Goal: Task Accomplishment & Management: Use online tool/utility

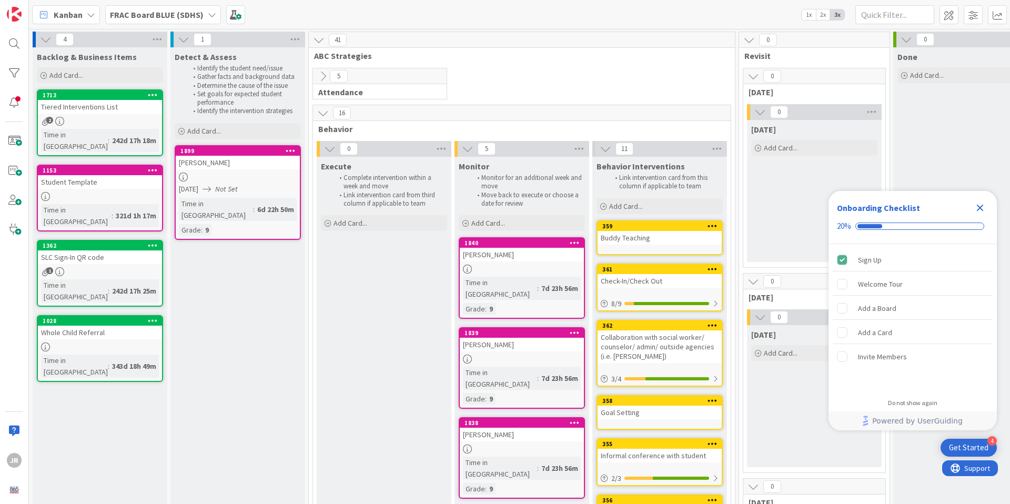
click at [985, 207] on icon "Close Checklist" at bounding box center [980, 207] width 13 height 13
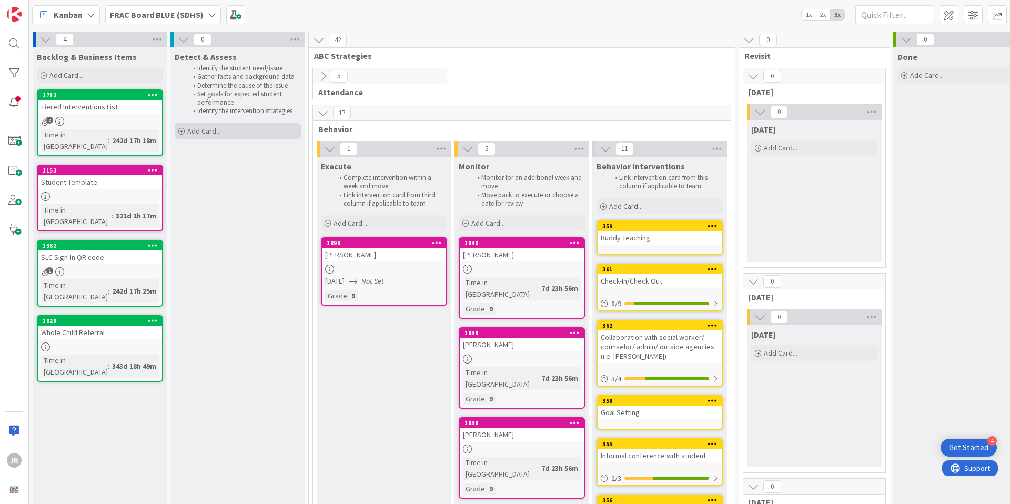
click at [201, 130] on span "Add Card..." at bounding box center [204, 130] width 34 height 9
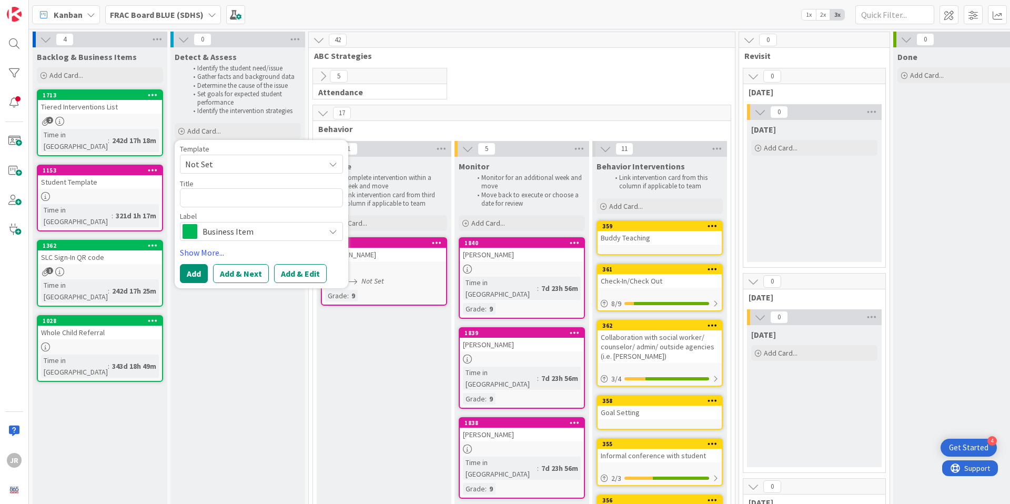
click at [214, 169] on span "Not Set" at bounding box center [251, 164] width 132 height 14
click at [219, 226] on span "Student Template" at bounding box center [270, 230] width 150 height 14
type textarea "x"
type textarea "Student Template"
click at [201, 254] on link "Show More..." at bounding box center [261, 252] width 163 height 13
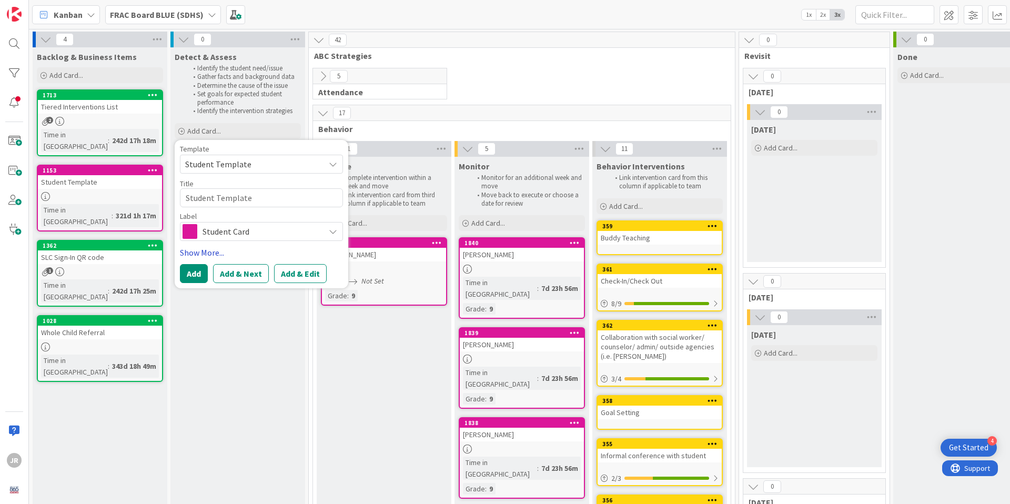
type textarea "x"
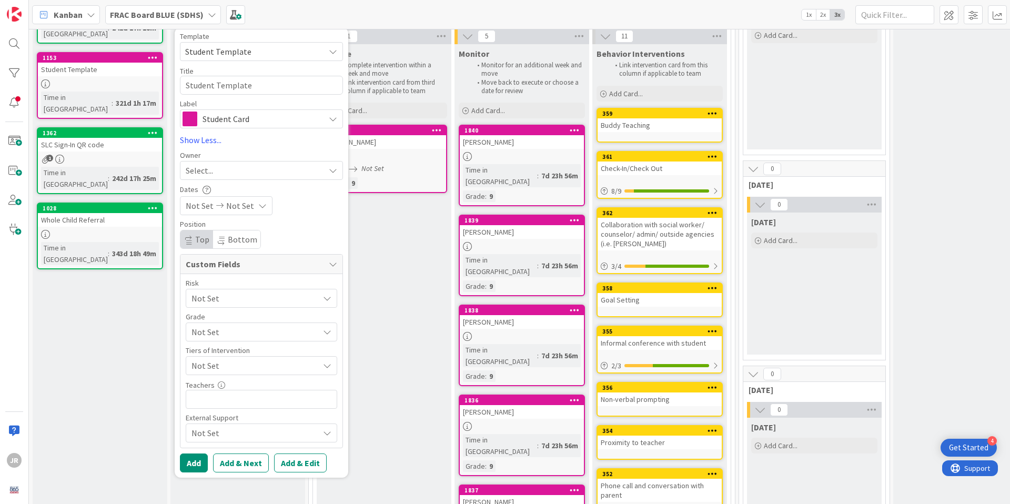
scroll to position [113, 0]
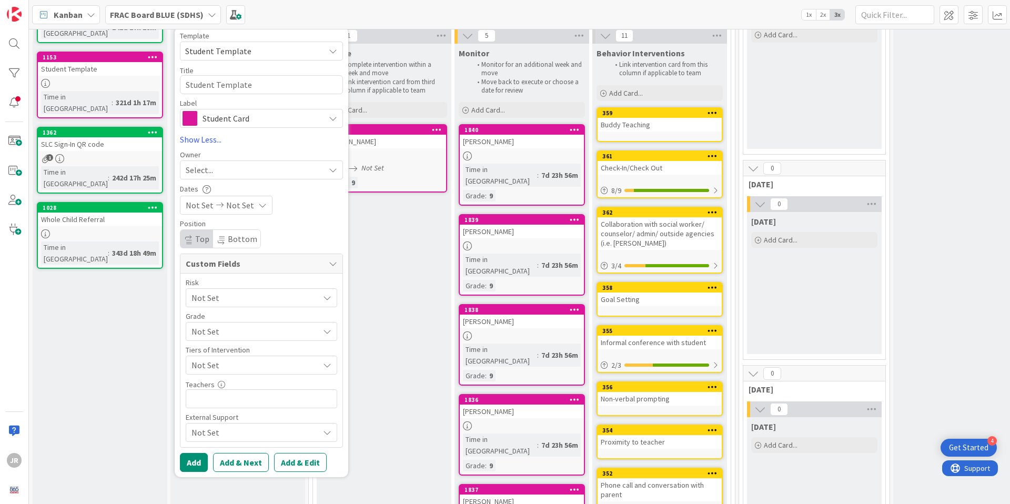
click at [247, 206] on span "Not Set" at bounding box center [240, 205] width 28 height 13
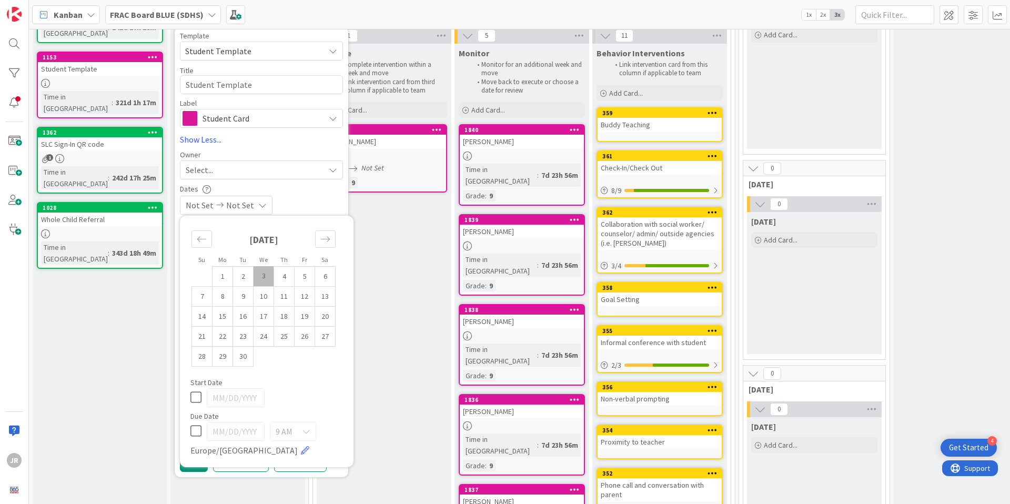
click at [269, 271] on td "3" at bounding box center [264, 276] width 21 height 20
type input "09/03/2025"
click at [302, 205] on div "09/03/2025 Not Set" at bounding box center [261, 205] width 163 height 19
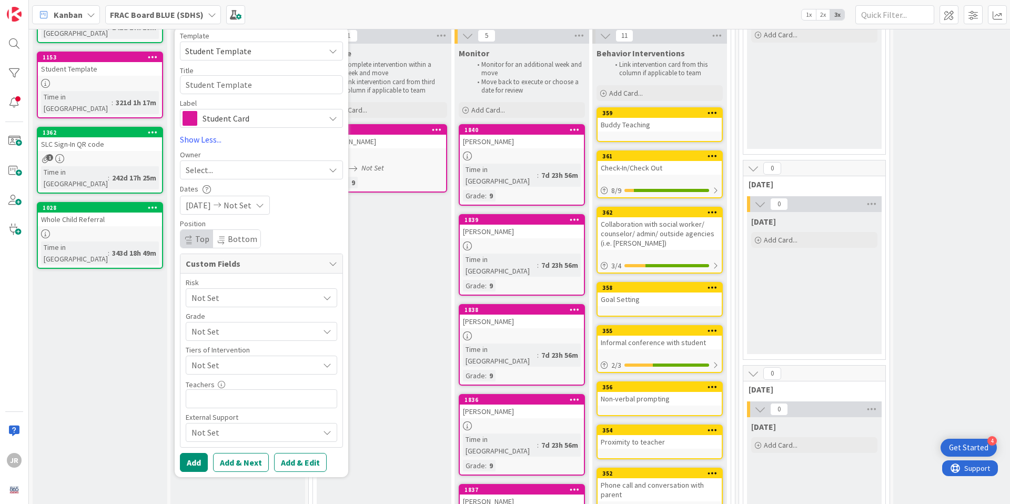
click at [209, 299] on span "Not Set" at bounding box center [252, 297] width 122 height 15
click at [243, 276] on div "Risk Not Set Not Set All hands on deck Showing a pattern Good to go Grade Not S…" at bounding box center [261, 361] width 162 height 175
click at [229, 305] on span "Not Set" at bounding box center [252, 297] width 122 height 15
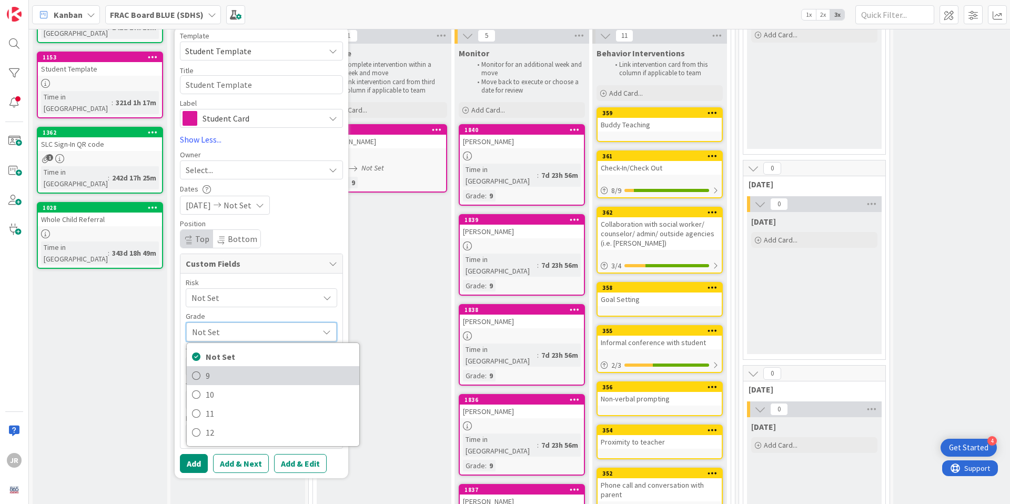
click at [218, 374] on span "9" at bounding box center [280, 376] width 148 height 16
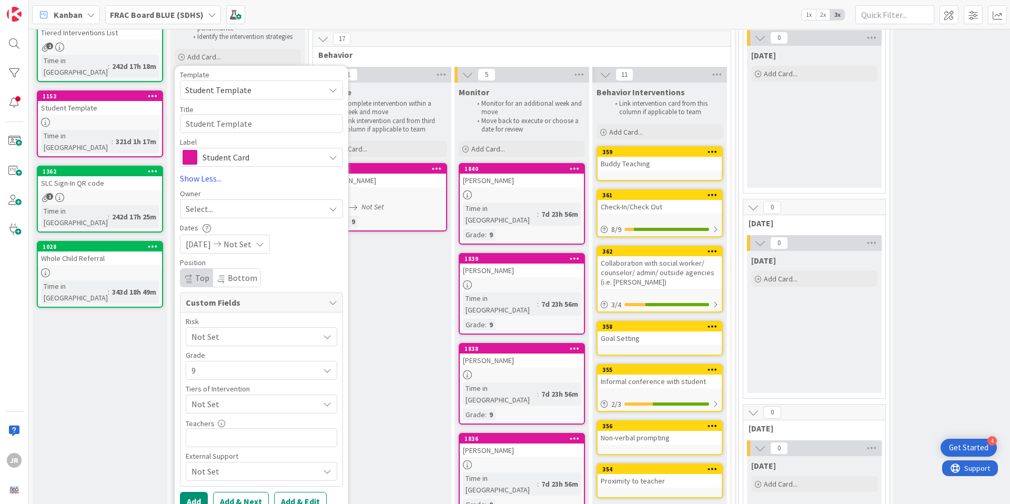
scroll to position [62, 0]
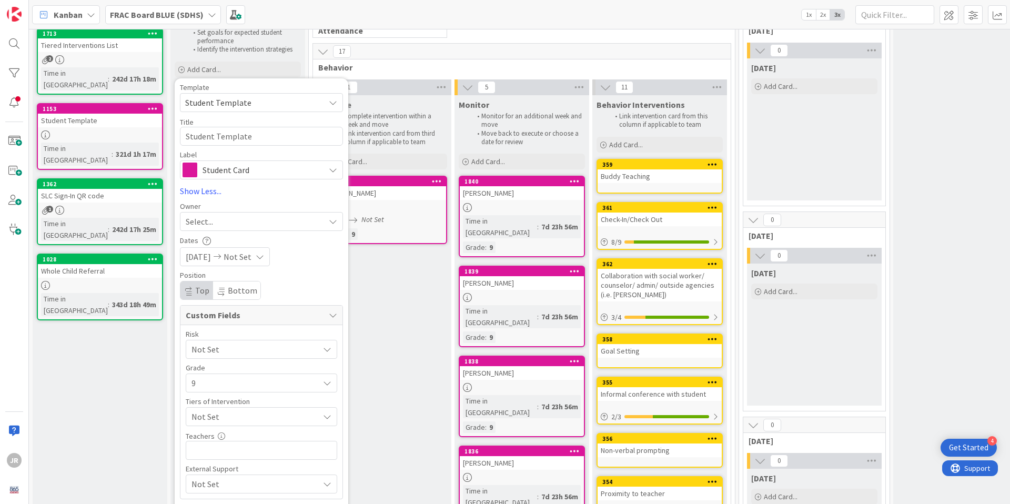
click at [238, 220] on div "Select..." at bounding box center [255, 221] width 139 height 13
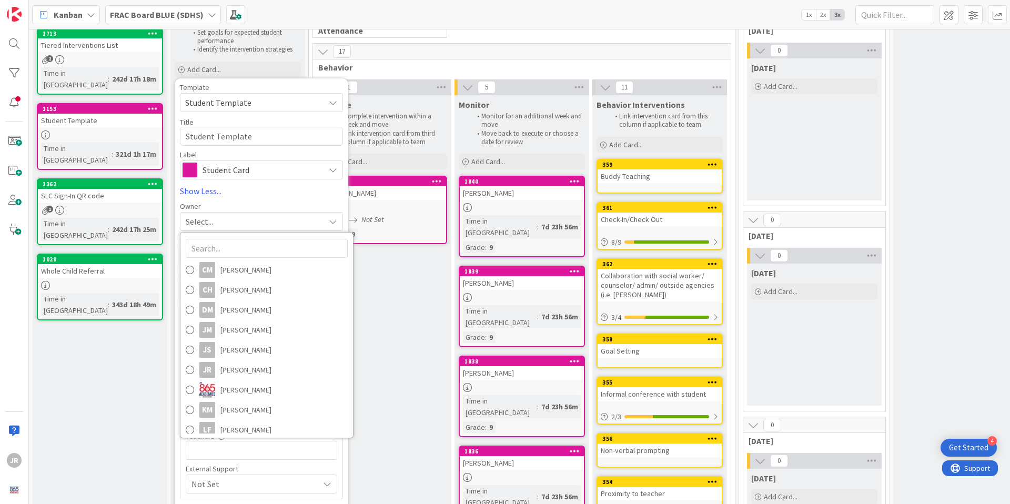
click at [241, 203] on div "Owner" at bounding box center [261, 206] width 163 height 7
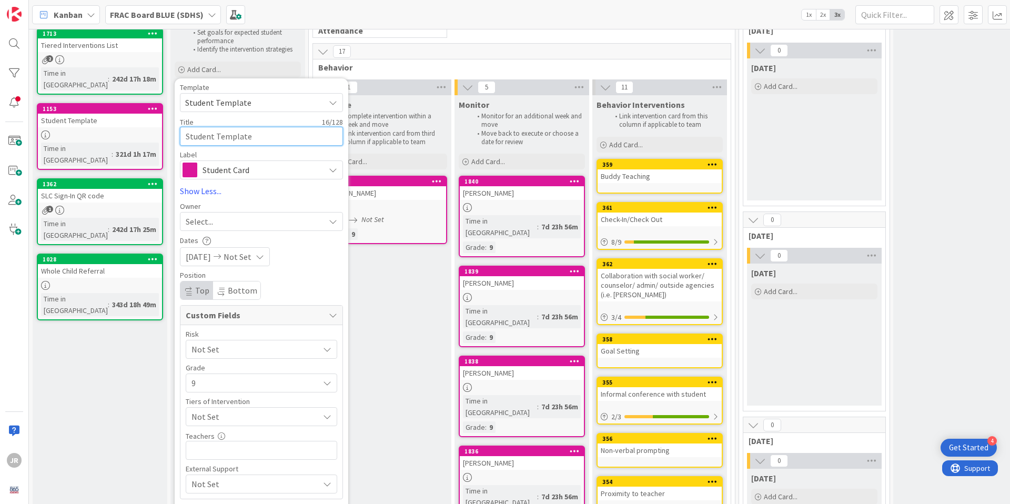
drag, startPoint x: 258, startPoint y: 141, endPoint x: 162, endPoint y: 128, distance: 96.6
type textarea "x"
type textarea "Student Templat"
type textarea "x"
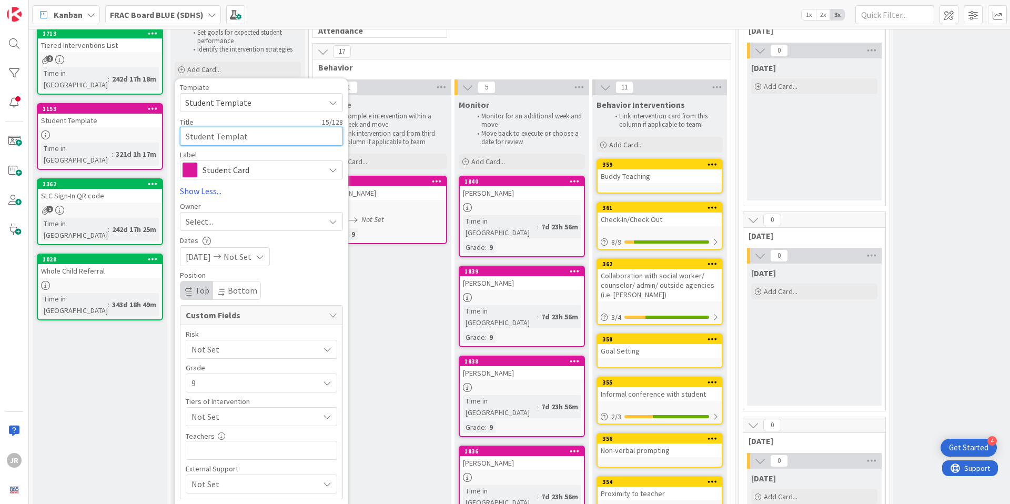
type textarea "Student Templa"
type textarea "x"
type textarea "Student Templ"
type textarea "x"
type textarea "Student Temp"
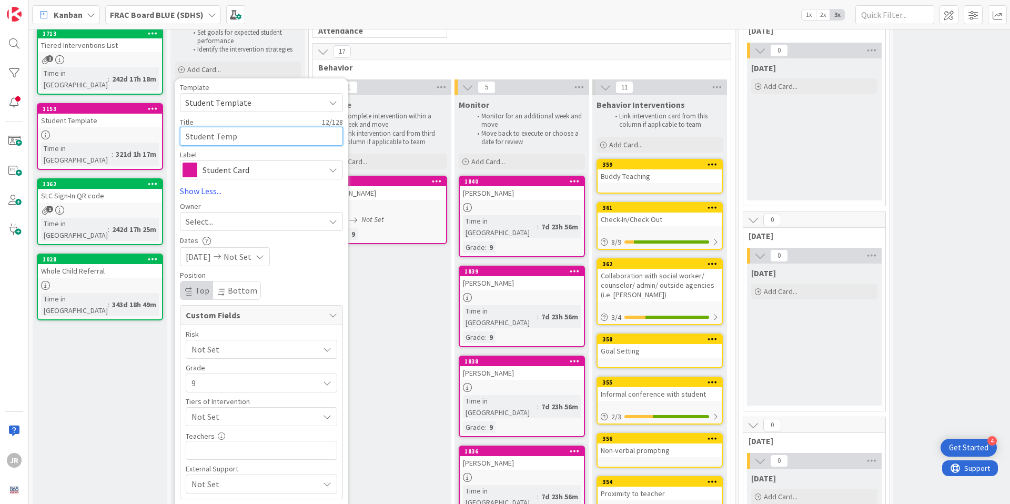
type textarea "x"
type textarea "Student Tem"
type textarea "x"
type textarea "Student Te"
type textarea "x"
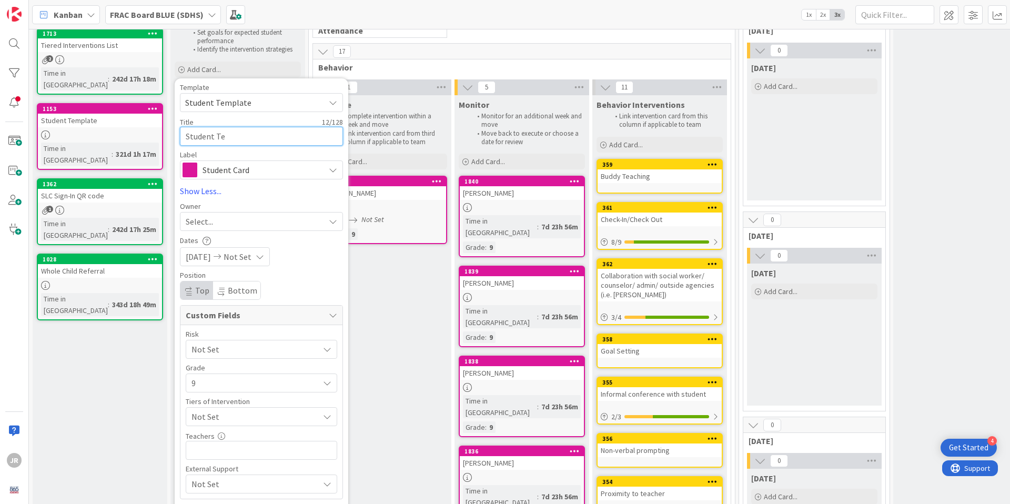
type textarea "Student T"
type textarea "x"
type textarea "Student"
type textarea "x"
type textarea "Student"
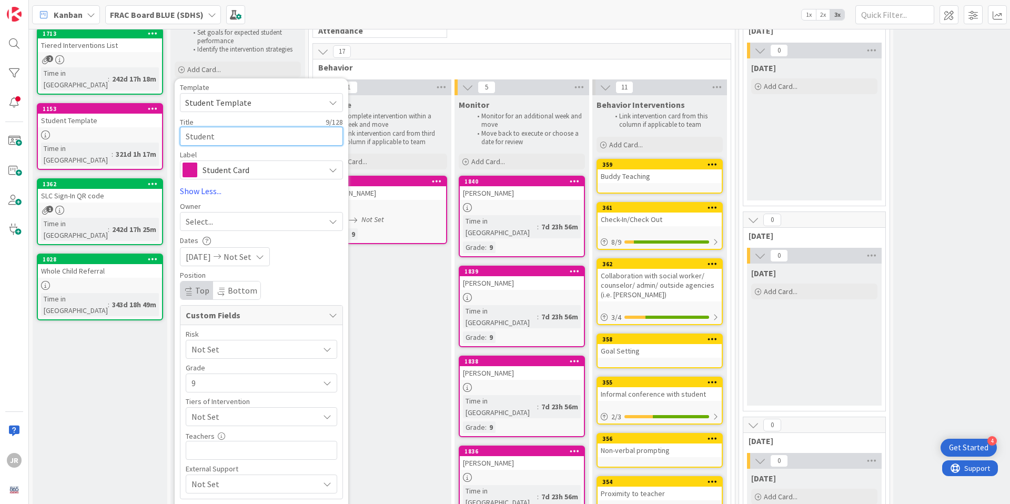
type textarea "x"
type textarea "Studen"
type textarea "x"
type textarea "Stude"
type textarea "x"
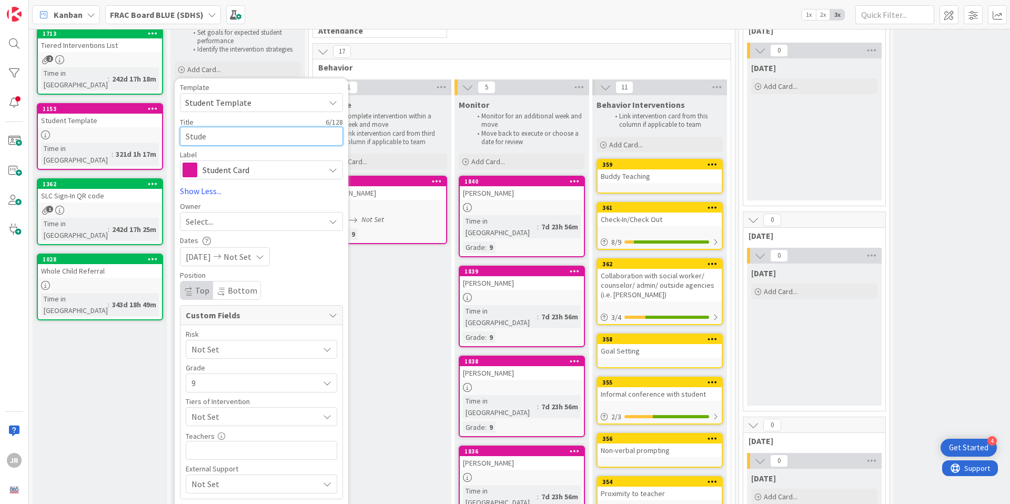
type textarea "Stud"
type textarea "x"
type textarea "Stu"
type textarea "x"
type textarea "St"
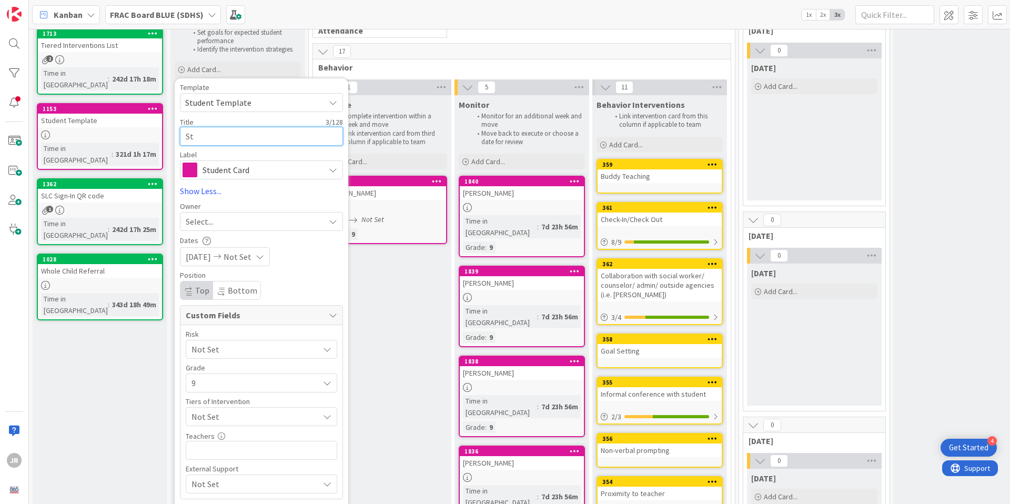
type textarea "x"
type textarea "S"
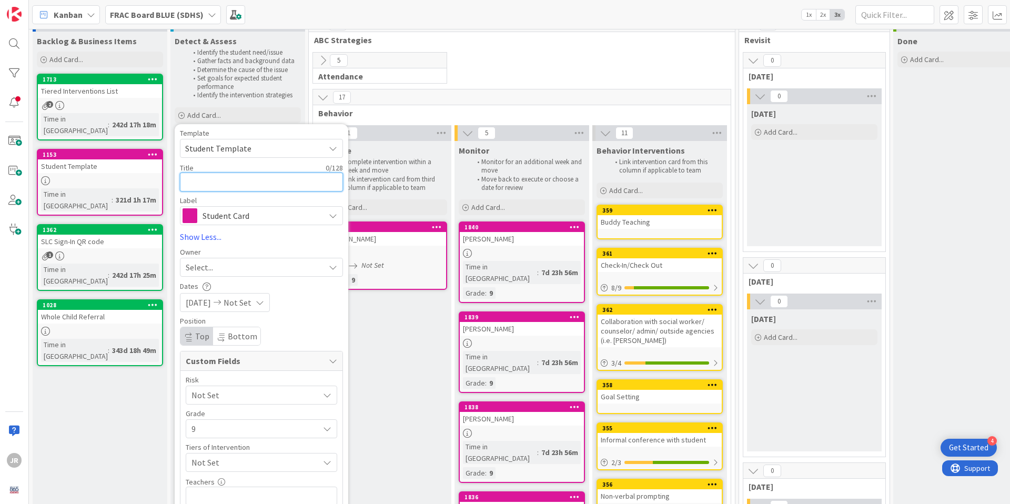
scroll to position [11, 0]
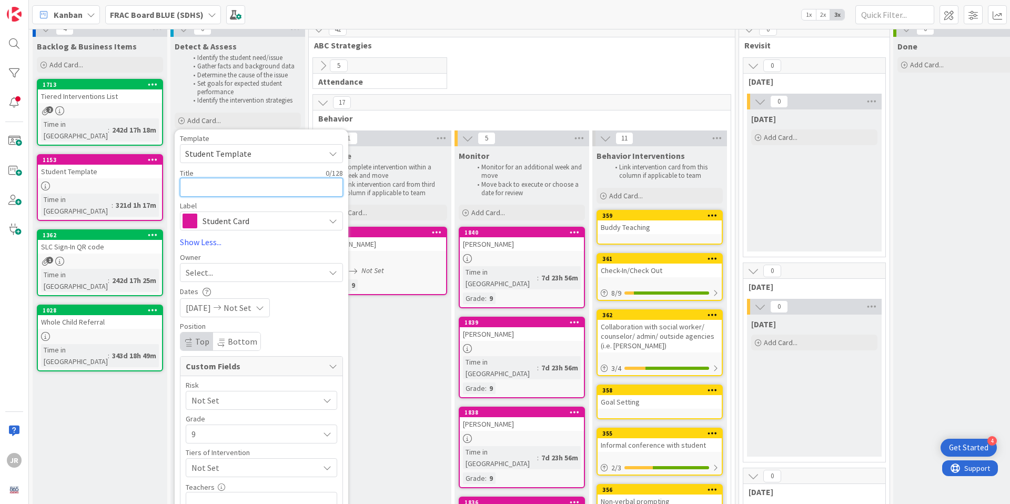
type textarea "x"
type textarea "C"
type textarea "x"
type textarea "Ca"
type textarea "x"
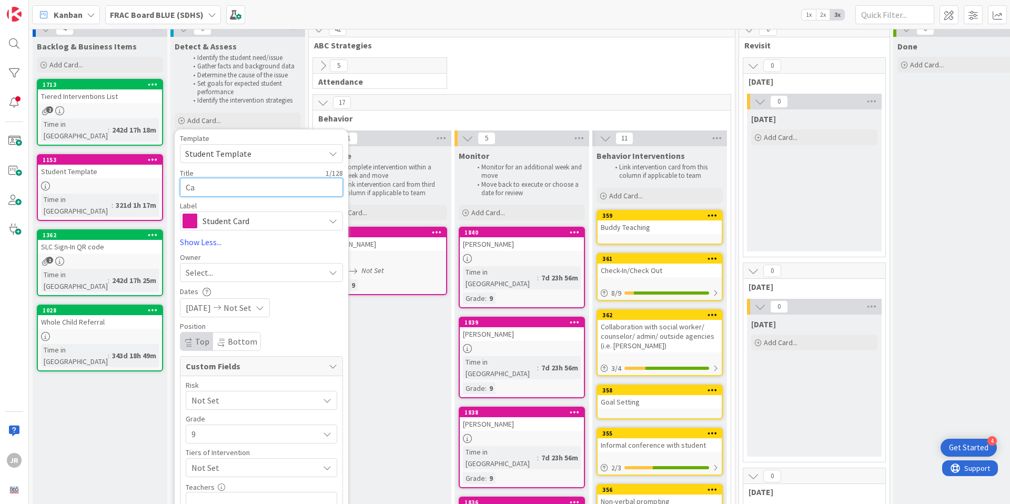
type textarea "Cai"
type textarea "x"
type textarea "Caid"
type textarea "x"
type textarea "Caide"
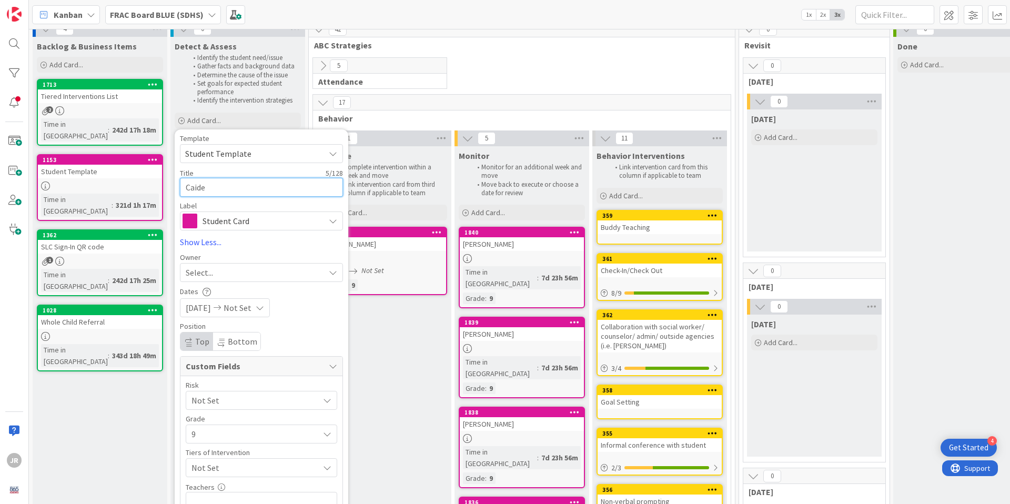
type textarea "x"
type textarea "Caide"
type textarea "x"
type textarea "Caide"
type textarea "x"
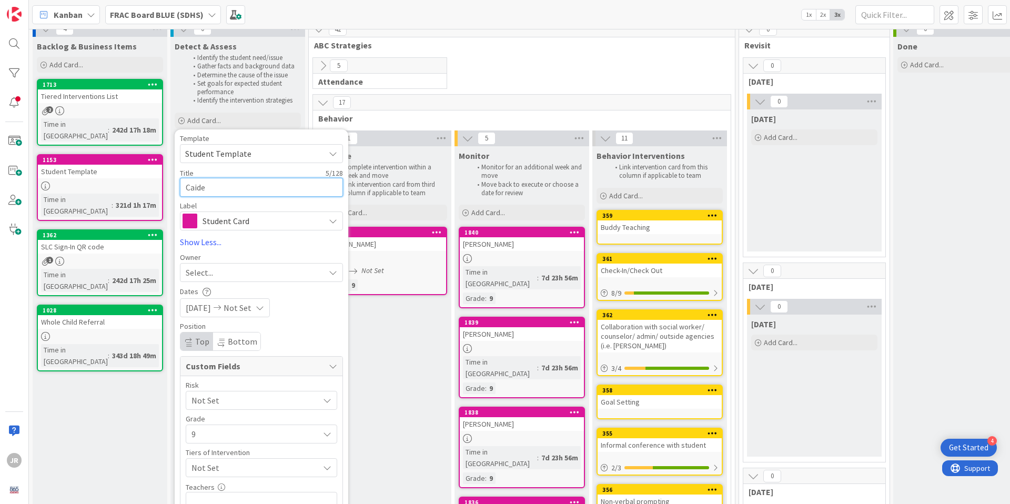
type textarea "Caiden"
type textarea "x"
type textarea "Caiden"
type textarea "x"
type textarea "Caiden H"
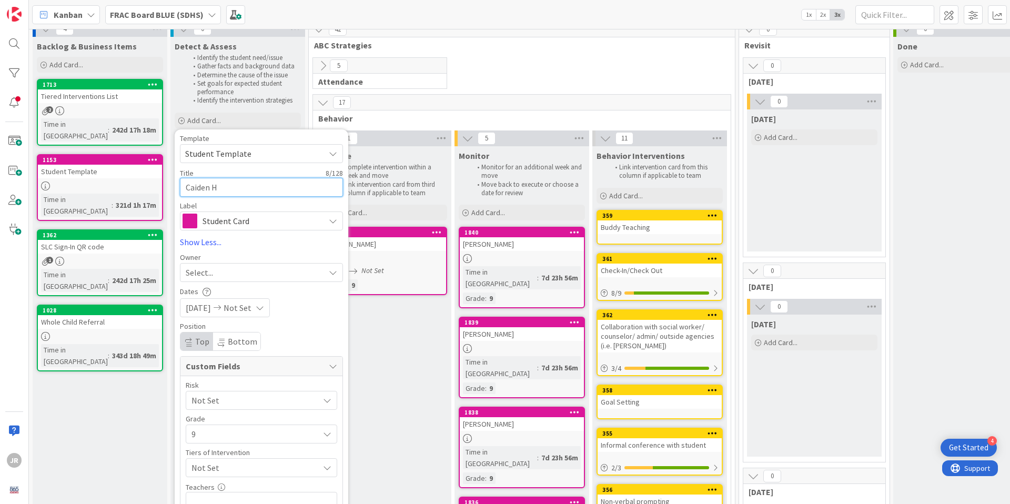
type textarea "x"
type textarea "Caiden Ho"
type textarea "x"
type textarea "Caiden How"
type textarea "x"
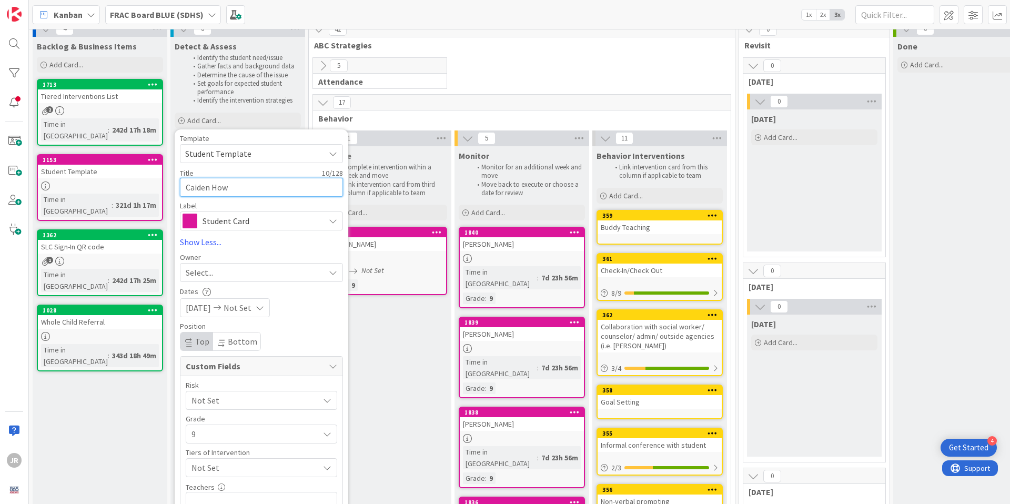
type textarea "Caiden Howa"
type textarea "x"
type textarea "Caiden Howar"
type textarea "x"
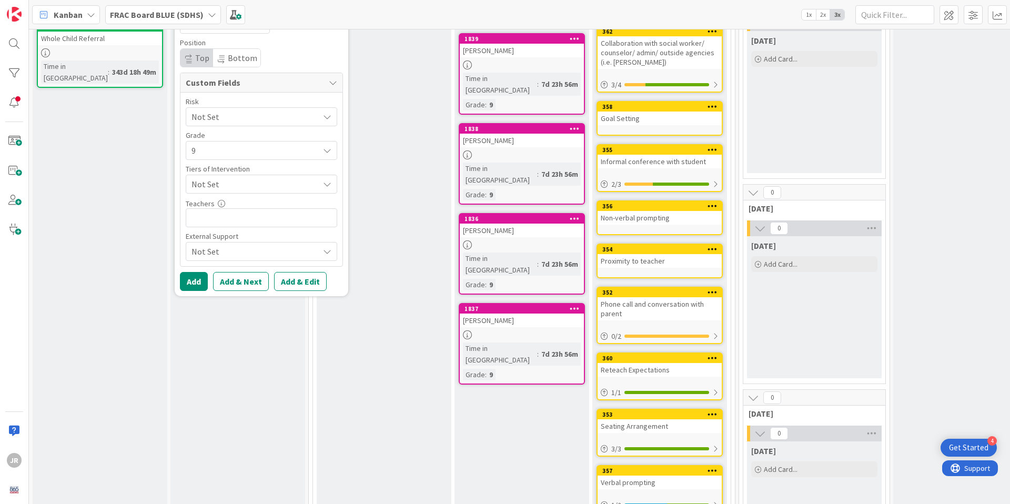
scroll to position [300, 0]
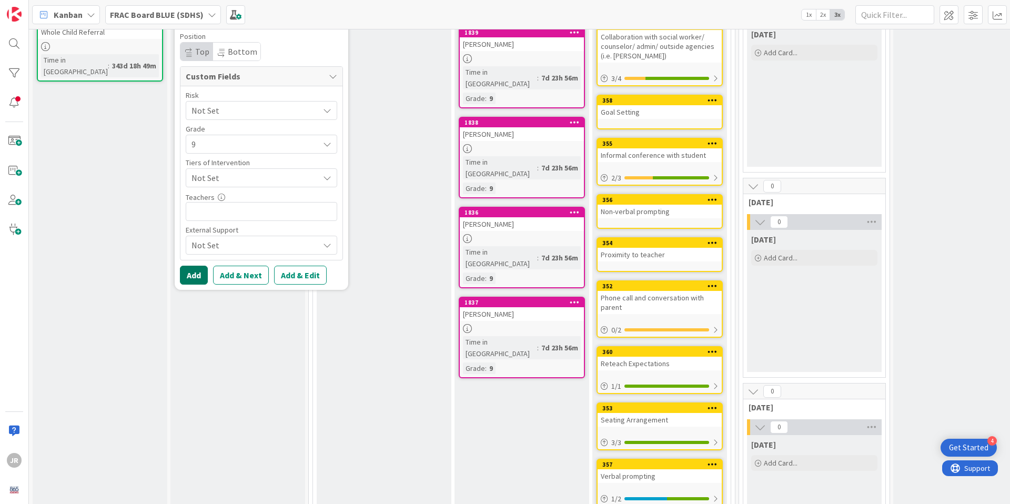
type textarea "Caiden Howard"
click at [200, 275] on button "Add" at bounding box center [194, 275] width 28 height 19
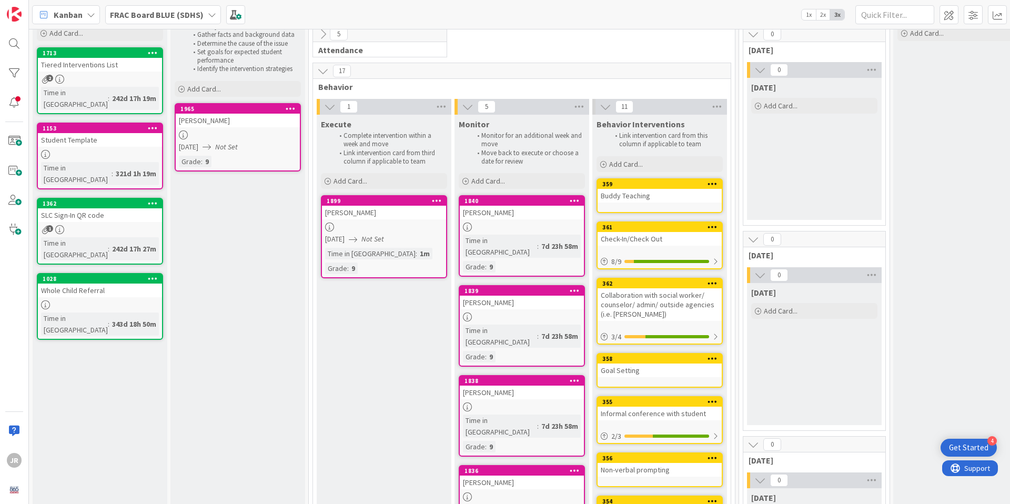
scroll to position [0, 0]
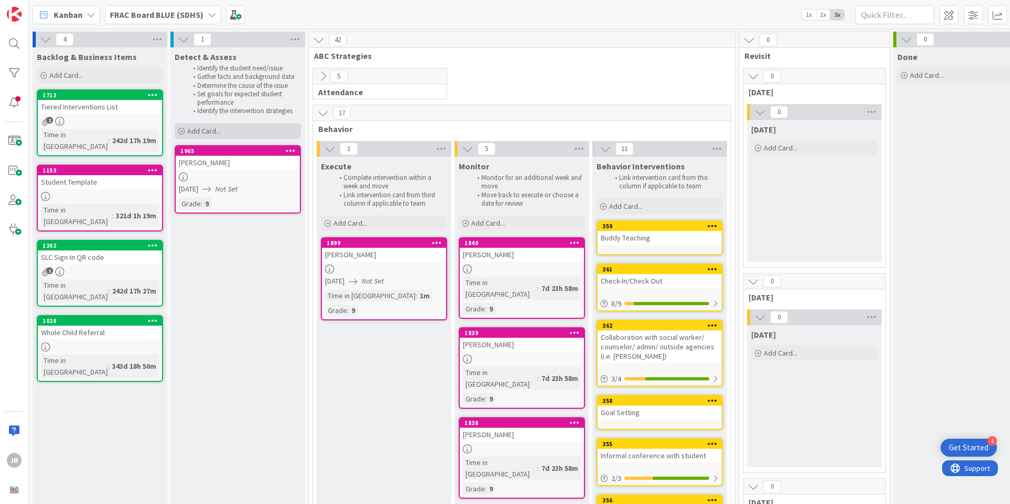
click at [214, 135] on span "Add Card..." at bounding box center [204, 130] width 34 height 9
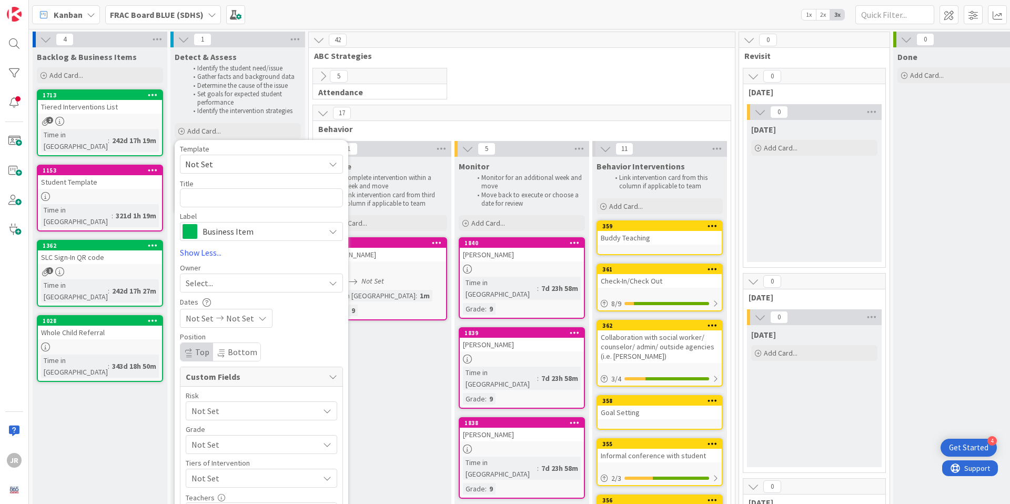
click at [224, 233] on span "Business Item" at bounding box center [261, 231] width 117 height 15
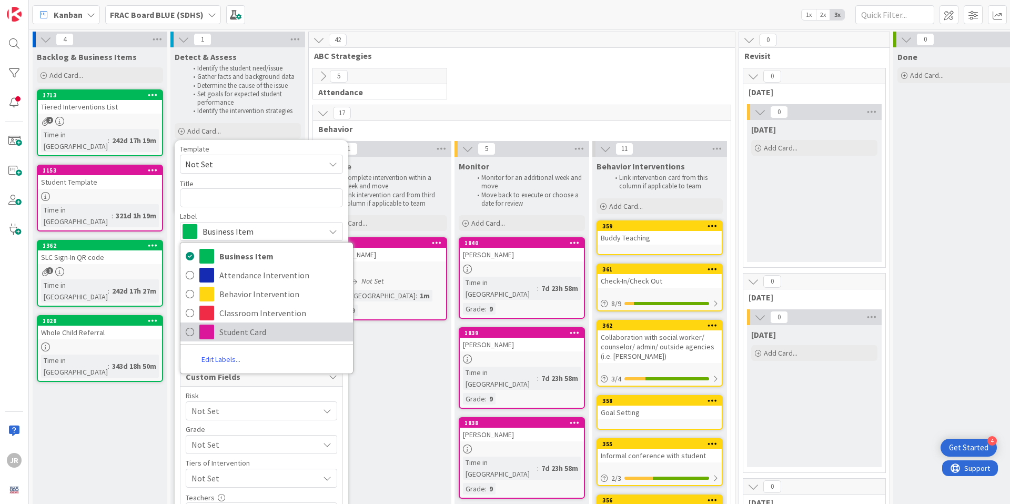
click at [230, 330] on span "Student Card" at bounding box center [283, 332] width 128 height 16
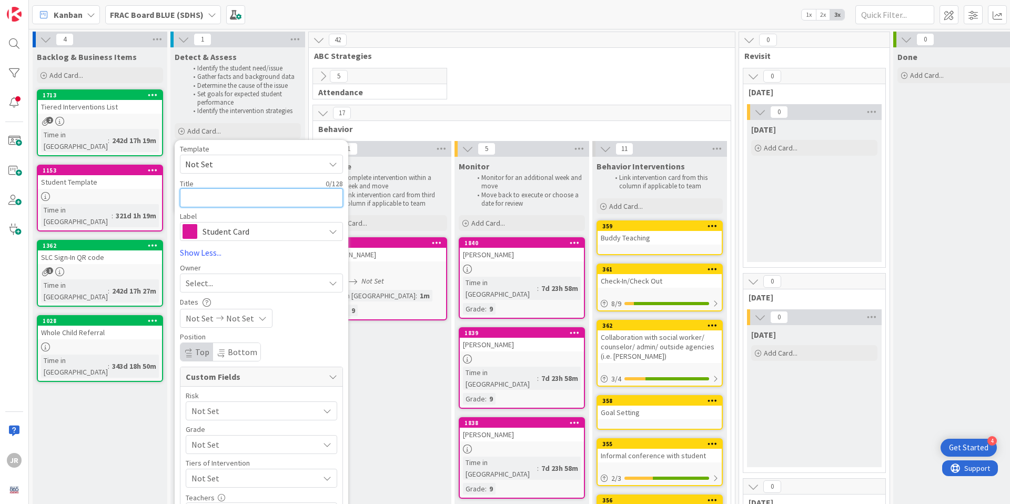
click at [230, 198] on textarea at bounding box center [261, 197] width 163 height 19
type textarea "x"
type textarea "A"
type textarea "x"
type textarea "Ai"
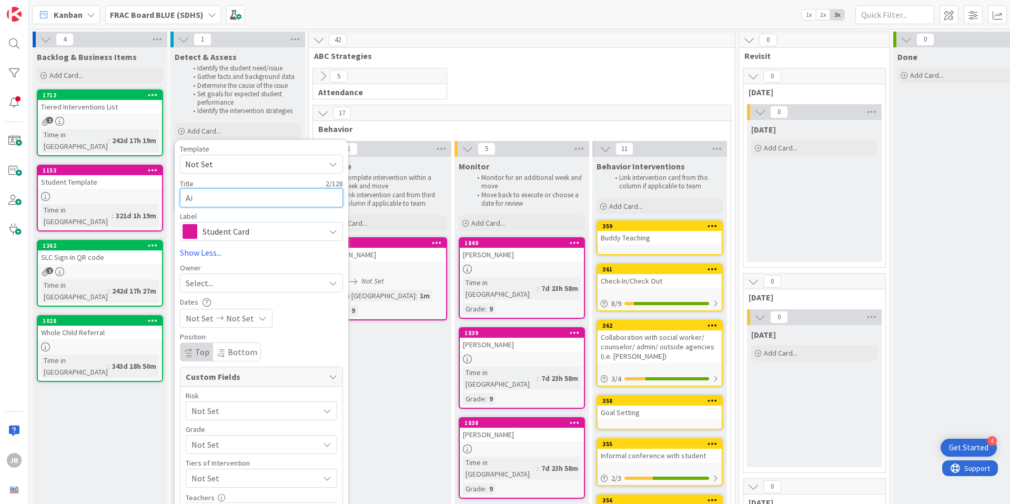
type textarea "x"
type textarea "Aid"
type textarea "x"
type textarea "Aida"
type textarea "x"
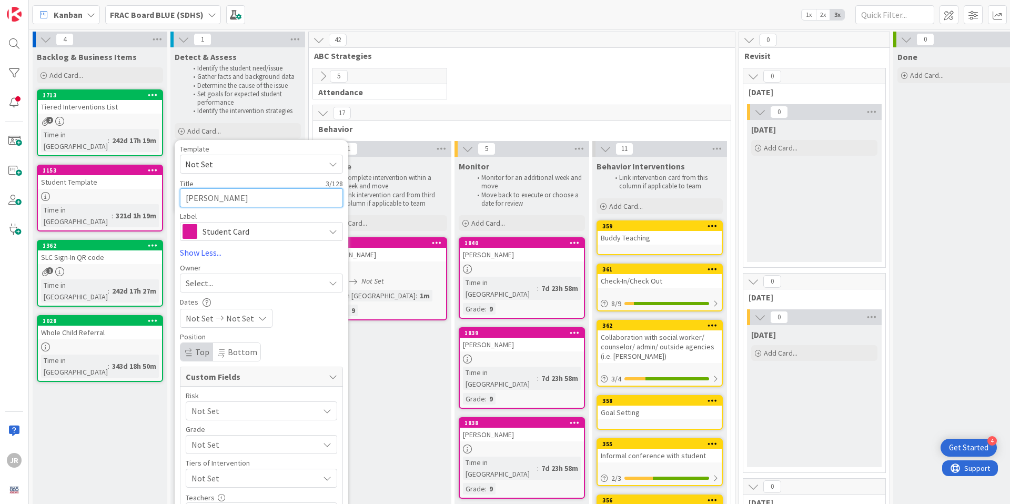
type textarea "Aidan"
type textarea "x"
type textarea "Aidan"
type textarea "x"
type textarea "Aidan W"
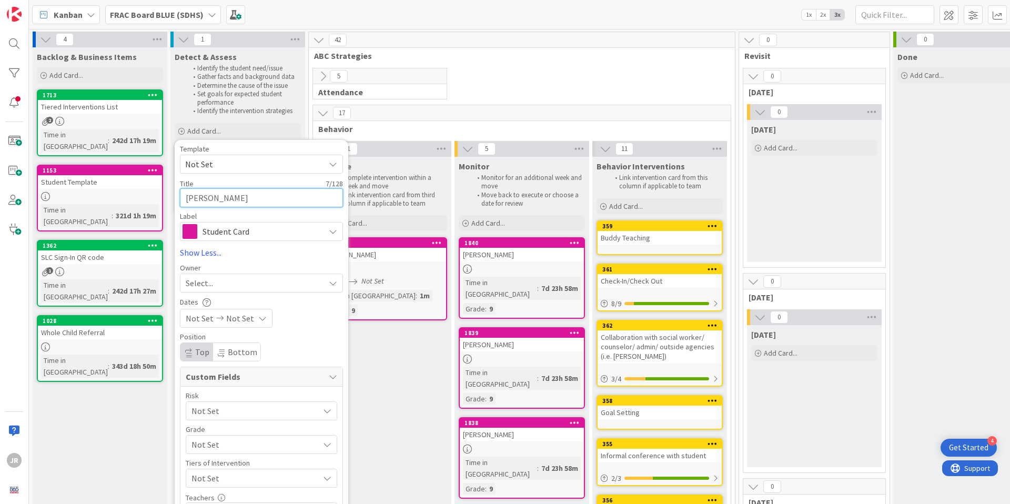
type textarea "x"
type textarea "Aidan Wi"
type textarea "x"
type textarea "Aidan Wil"
type textarea "x"
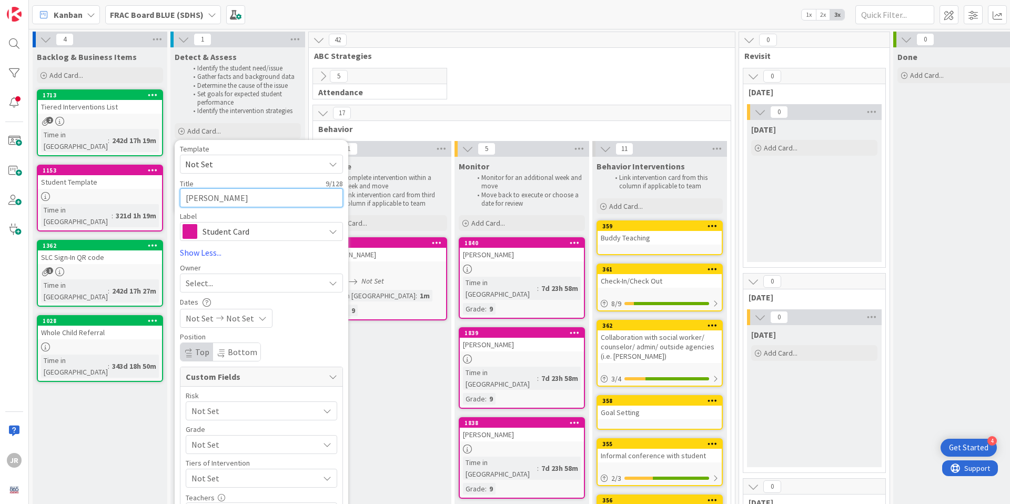
type textarea "Aidan Will"
type textarea "x"
type textarea "Aidan Willi"
type textarea "x"
type textarea "Aidan Willia"
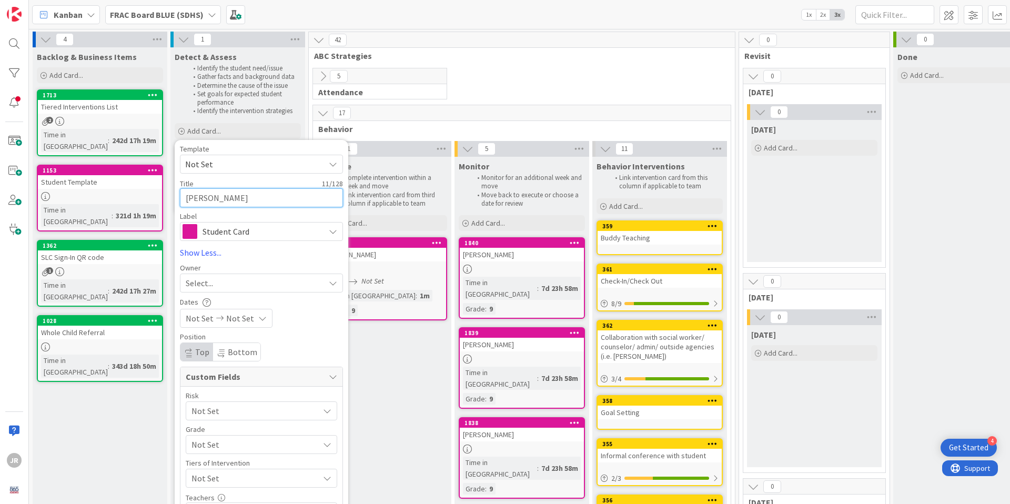
type textarea "x"
type textarea "Aidan William"
type textarea "x"
type textarea "Aidan Williams"
type textarea "x"
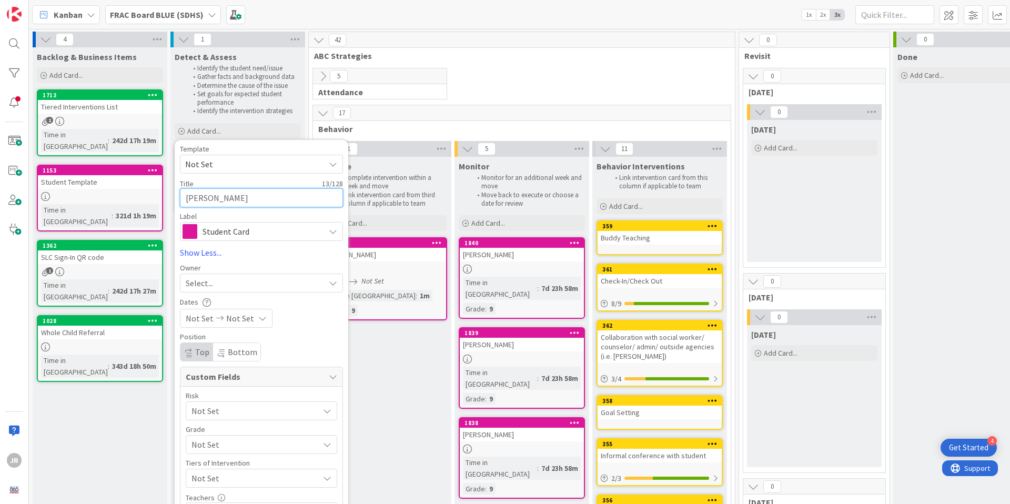
type textarea "Aidan Williamso"
type textarea "x"
type textarea "Aidan Williamson"
click at [219, 317] on icon at bounding box center [220, 318] width 13 height 7
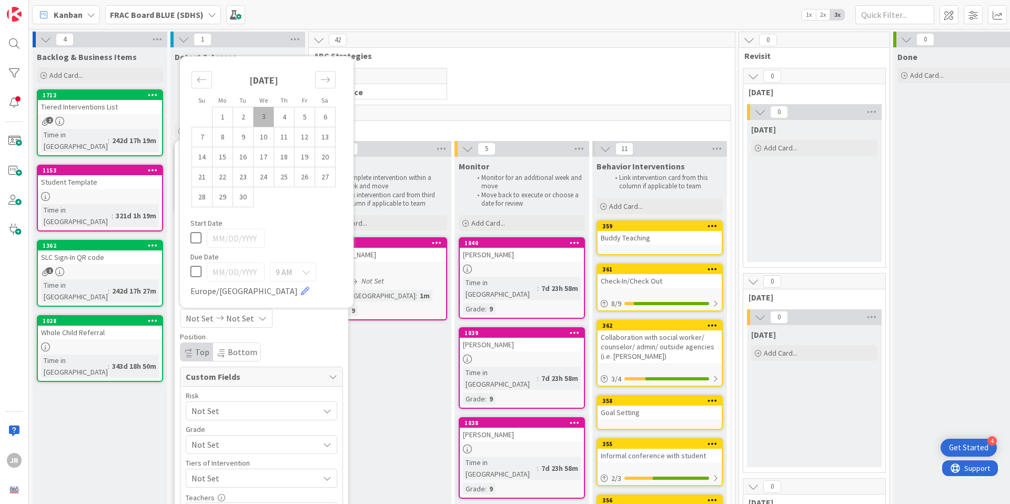
click at [265, 119] on td "3" at bounding box center [264, 117] width 21 height 20
type input "09/03/2025"
click at [304, 337] on div "Position" at bounding box center [261, 336] width 163 height 7
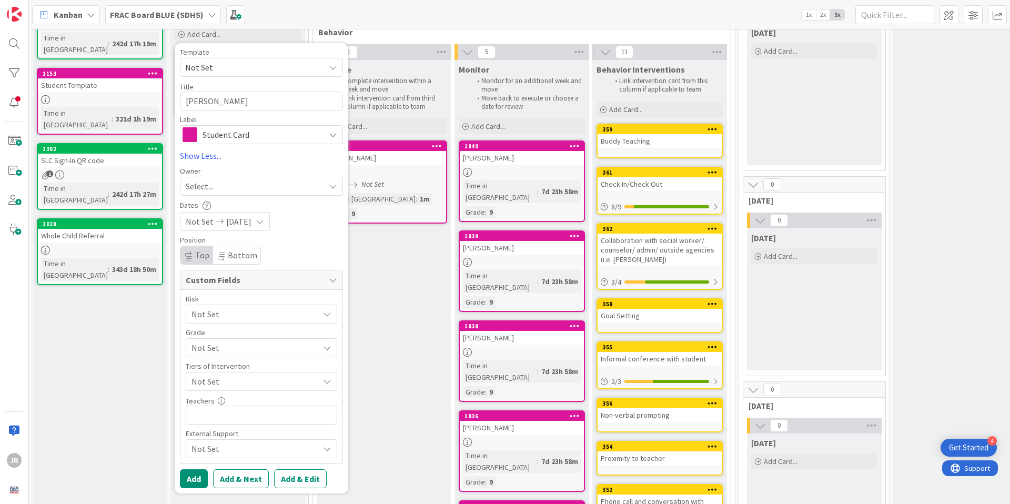
scroll to position [102, 0]
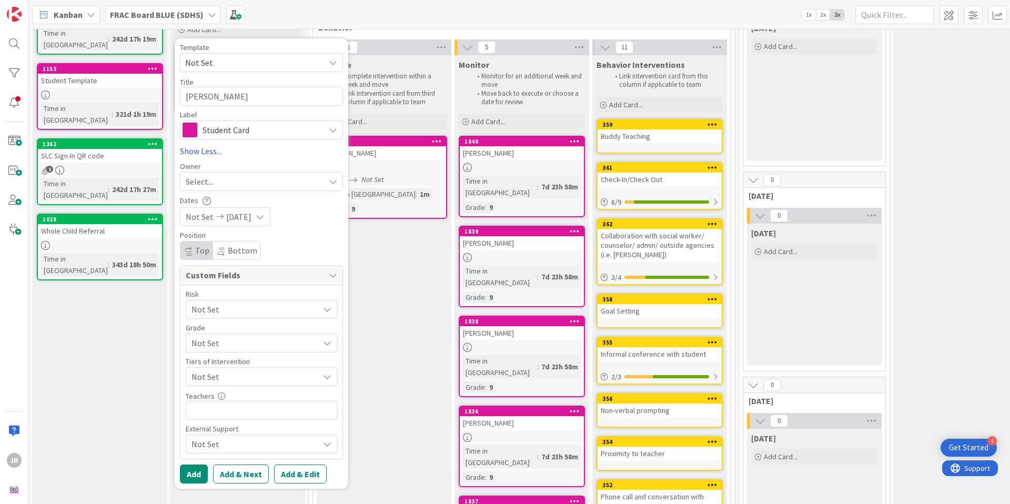
click at [214, 218] on icon at bounding box center [220, 216] width 13 height 7
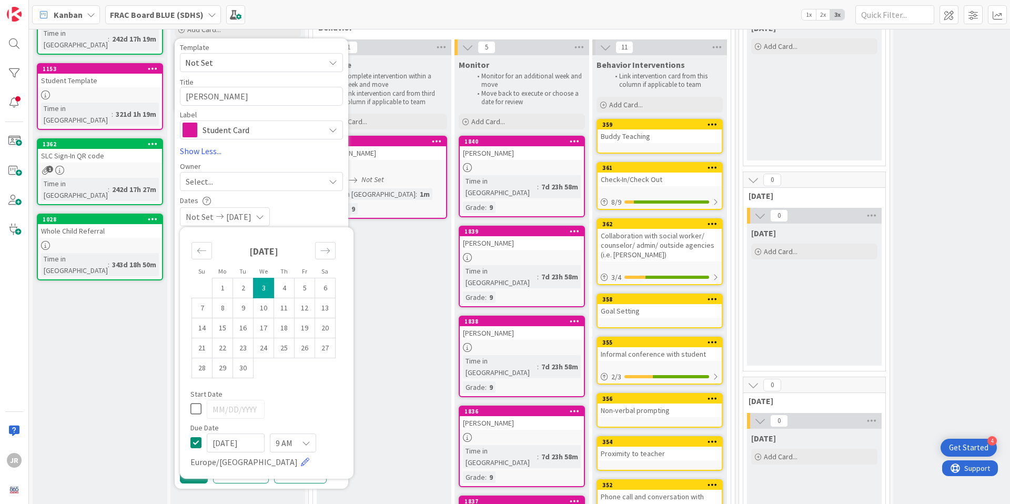
click at [316, 215] on div "Not Set 09/03/2025" at bounding box center [261, 216] width 163 height 19
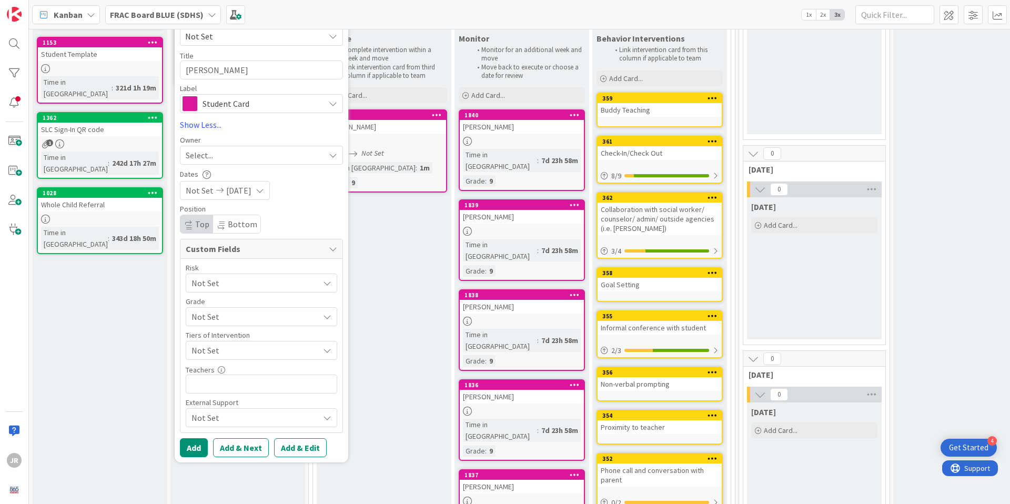
scroll to position [158, 0]
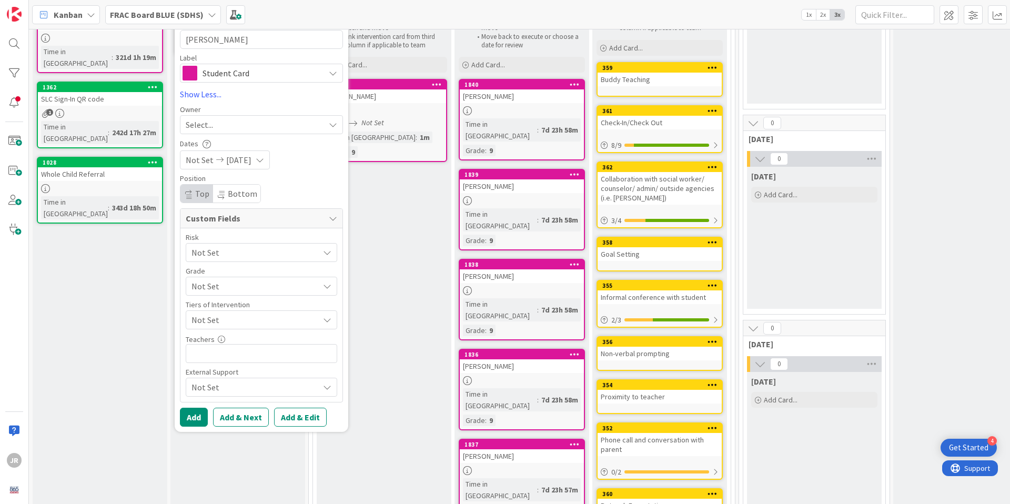
click at [239, 256] on span "Not Set" at bounding box center [252, 252] width 122 height 15
click at [239, 256] on span "Not Set" at bounding box center [252, 253] width 121 height 15
click at [235, 260] on span "Not Set" at bounding box center [252, 252] width 122 height 15
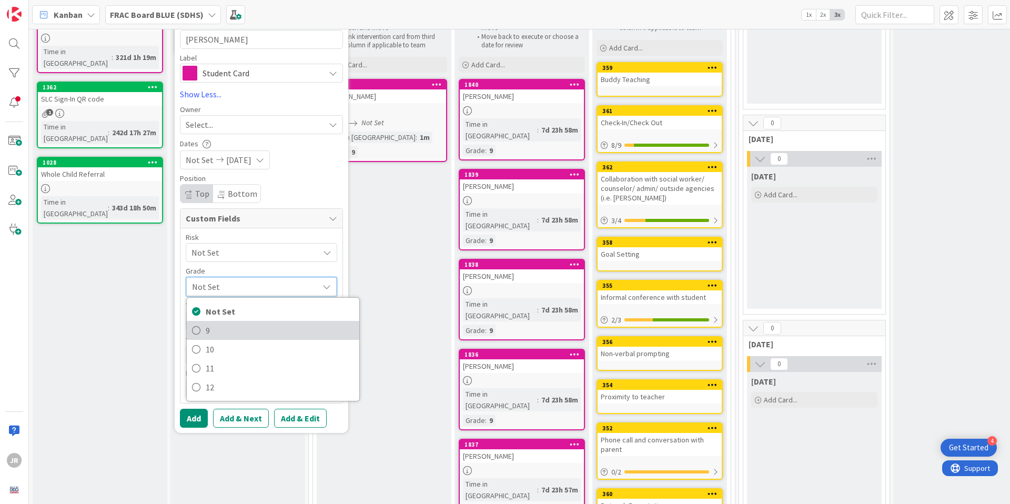
click at [229, 324] on span "9" at bounding box center [280, 330] width 148 height 16
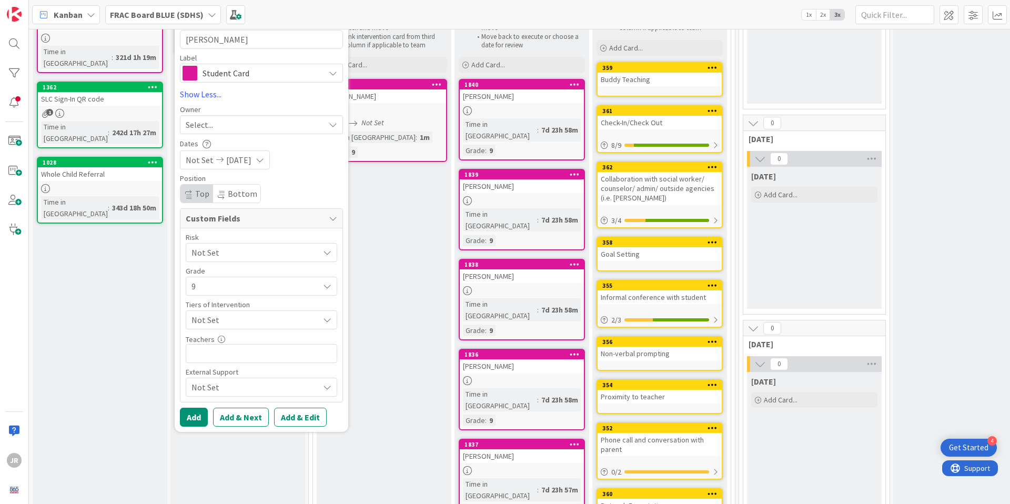
click at [230, 260] on span "Not Set" at bounding box center [252, 252] width 122 height 15
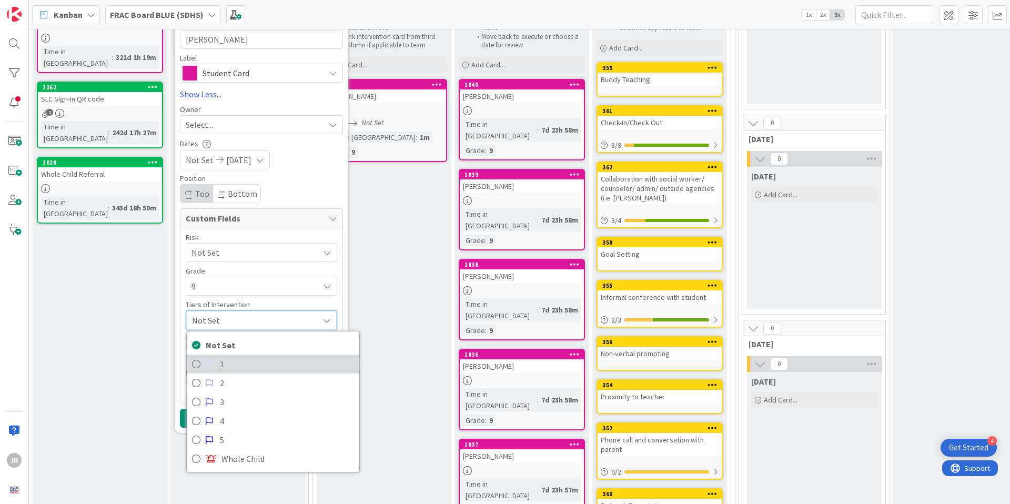
click at [224, 368] on span "1" at bounding box center [287, 364] width 134 height 16
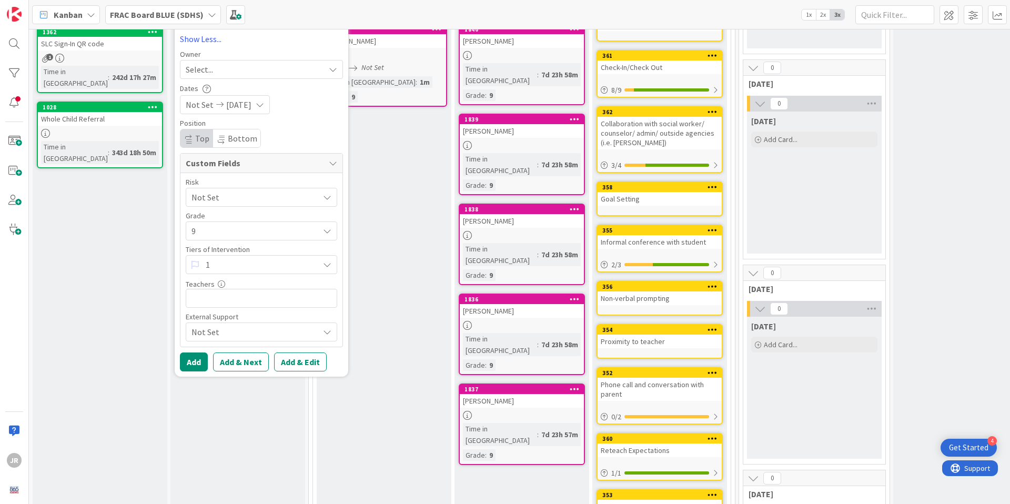
scroll to position [214, 0]
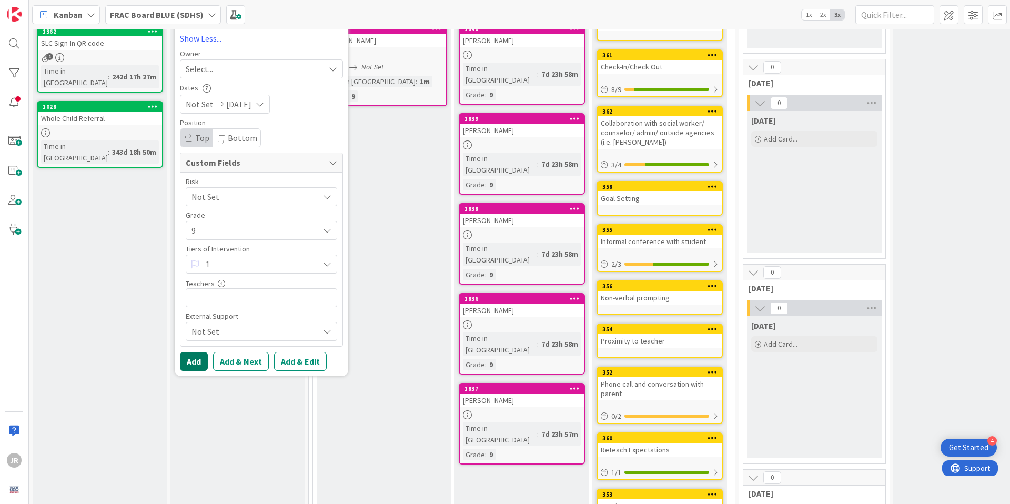
click at [201, 356] on button "Add" at bounding box center [194, 361] width 28 height 19
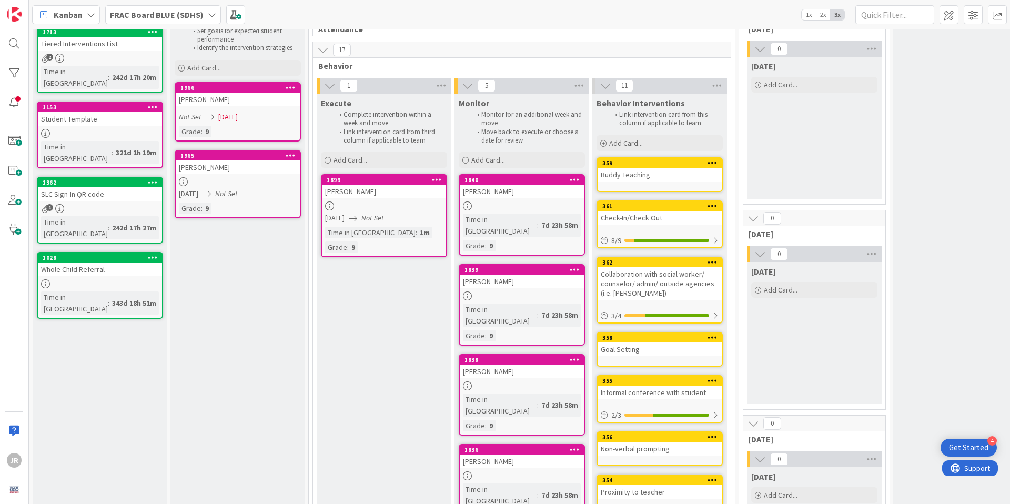
scroll to position [62, 0]
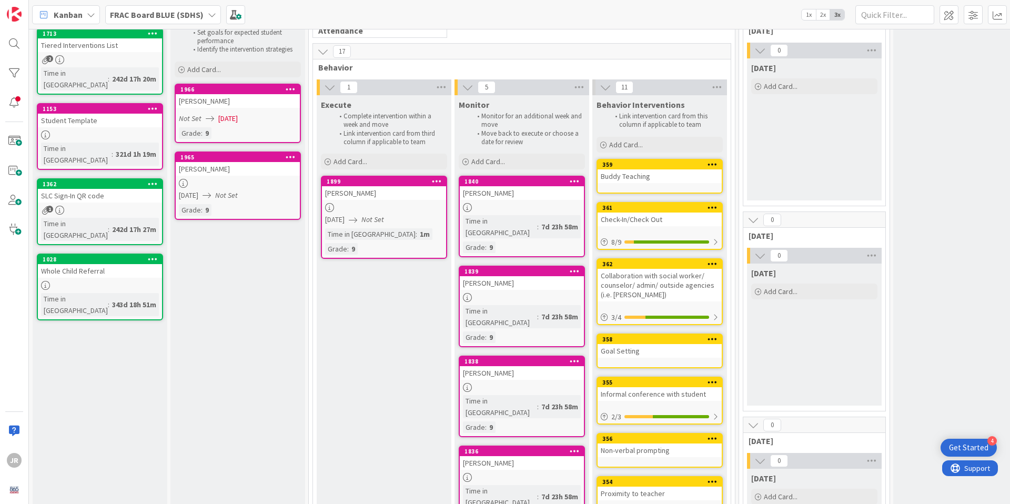
click at [229, 116] on span "09/03/2025" at bounding box center [227, 118] width 19 height 11
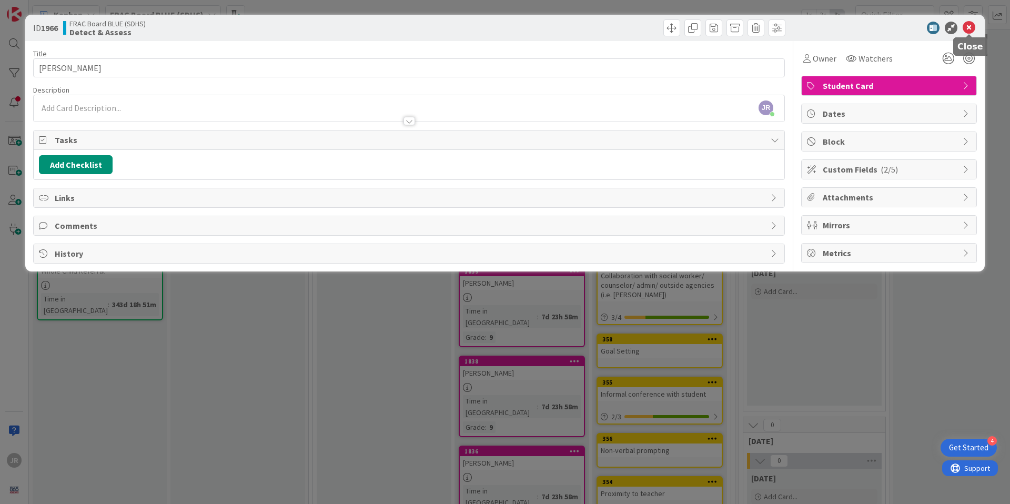
click at [973, 26] on icon at bounding box center [969, 28] width 13 height 13
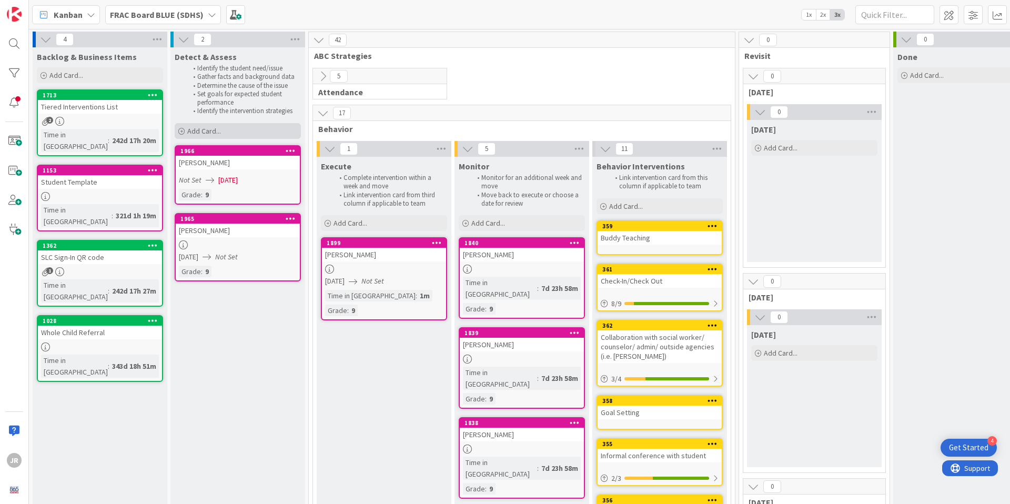
click at [198, 137] on div "Add Card..." at bounding box center [238, 131] width 126 height 16
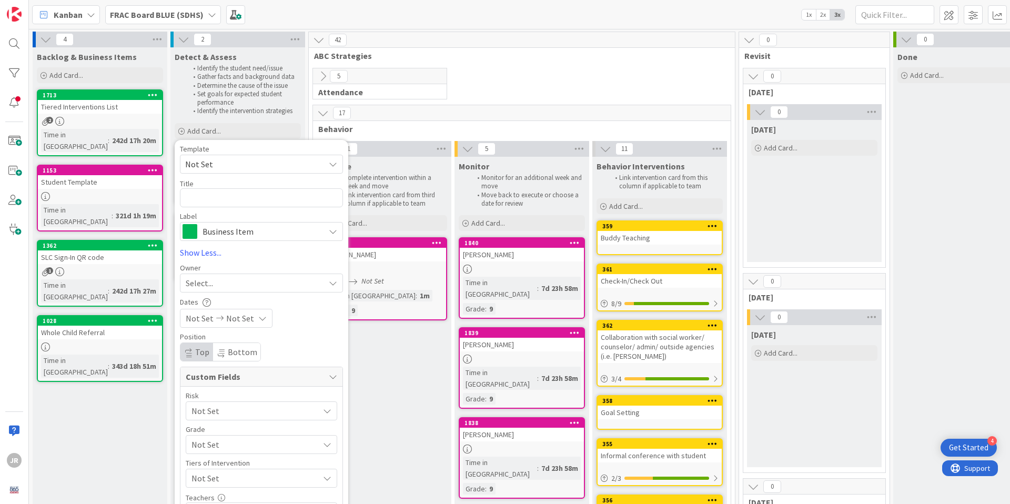
click at [258, 235] on span "Business Item" at bounding box center [261, 231] width 117 height 15
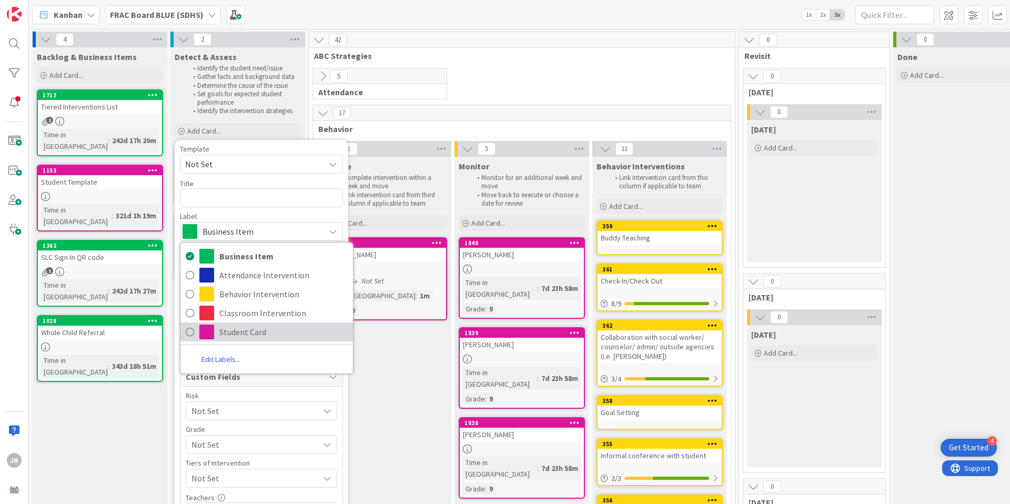
click at [240, 331] on span "Student Card" at bounding box center [283, 332] width 128 height 16
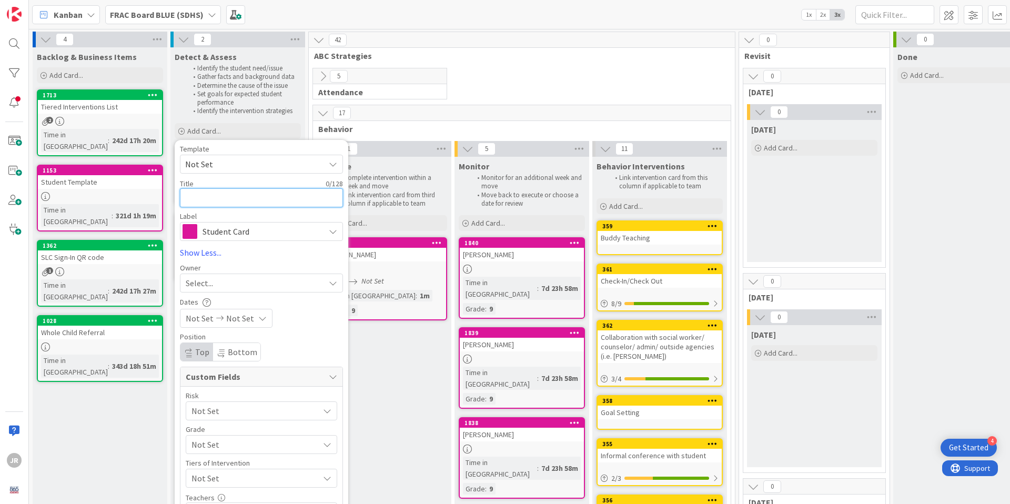
click at [251, 195] on textarea at bounding box center [261, 197] width 163 height 19
type textarea "x"
type textarea "E"
type textarea "x"
type textarea "Em"
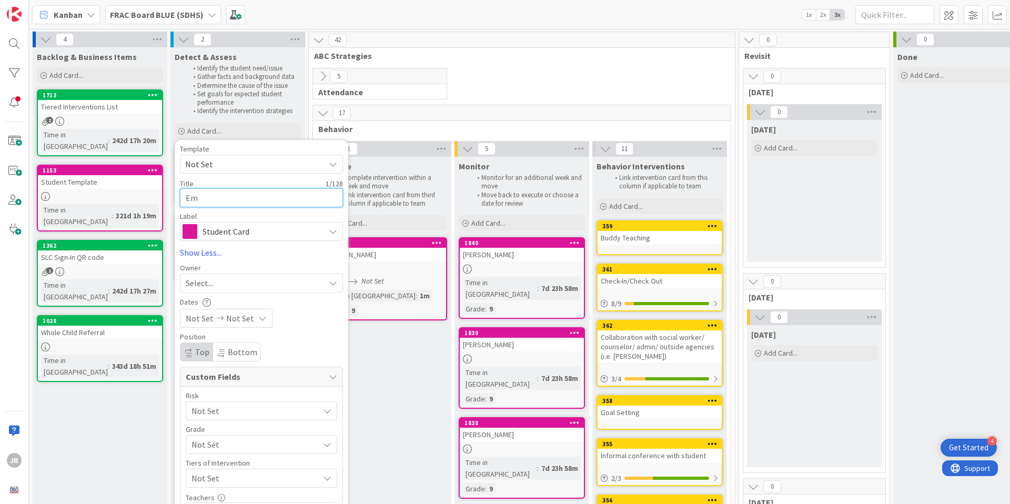
type textarea "x"
type textarea "Emi"
type textarea "x"
type textarea "Emil"
type textarea "x"
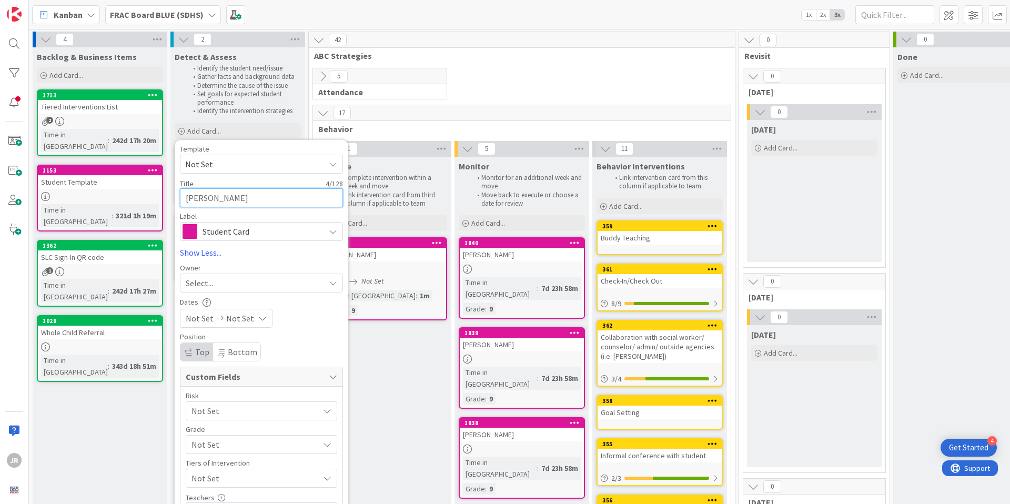
type textarea "Emily"
type textarea "x"
type textarea "Emily"
type textarea "x"
type textarea "Emily B"
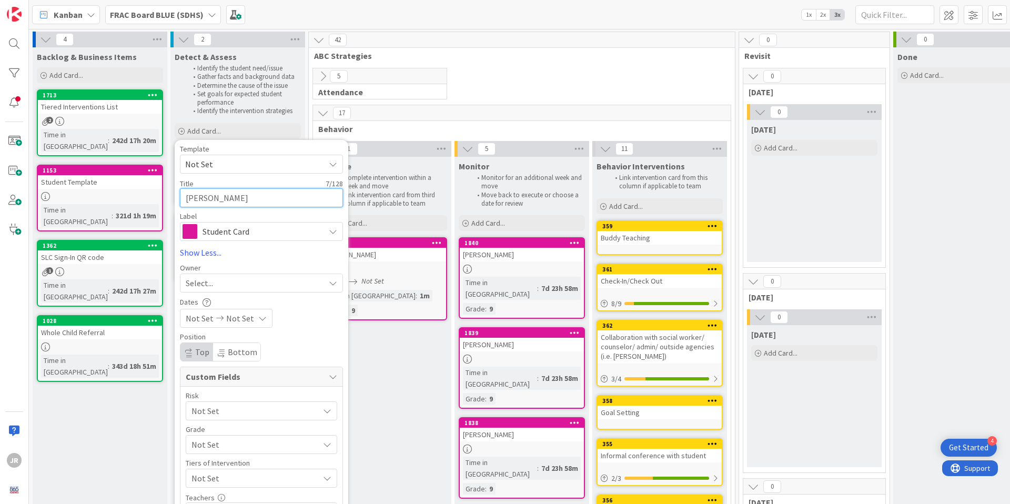
type textarea "x"
type textarea "Emily Bu"
type textarea "x"
type textarea "Emily Bur"
type textarea "x"
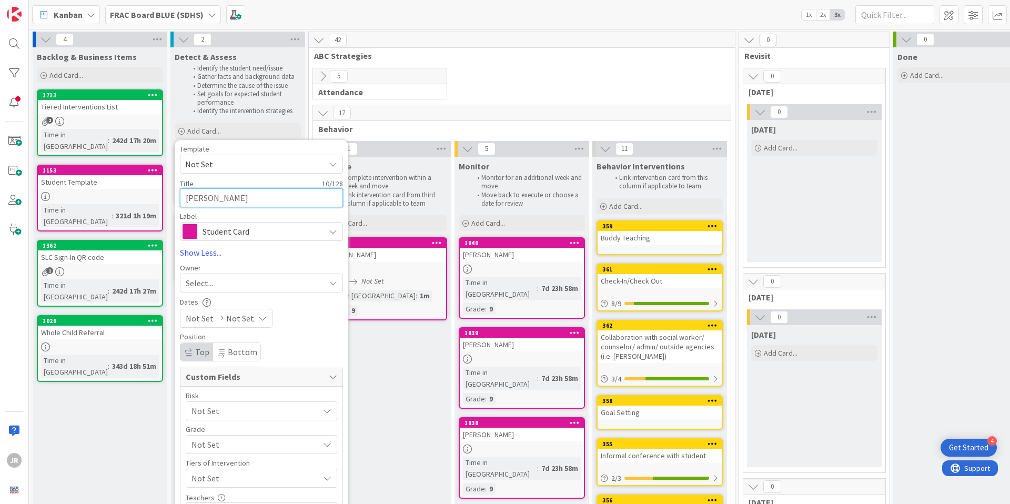
type textarea "Emily Burt"
click at [198, 321] on span "Not Set" at bounding box center [200, 318] width 28 height 13
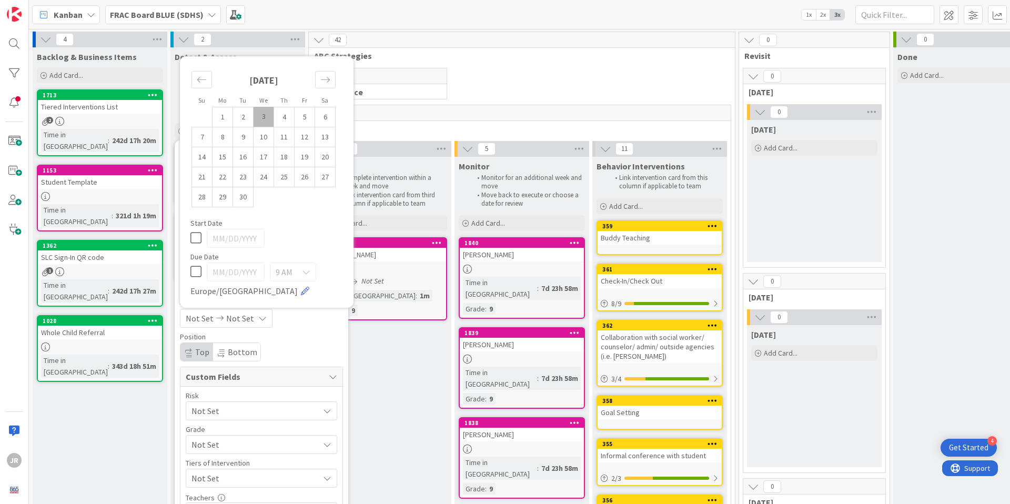
click at [265, 115] on td "3" at bounding box center [264, 117] width 21 height 20
type input "09/03/2025"
click at [296, 324] on div "09/03/2025 Not Set" at bounding box center [261, 318] width 163 height 19
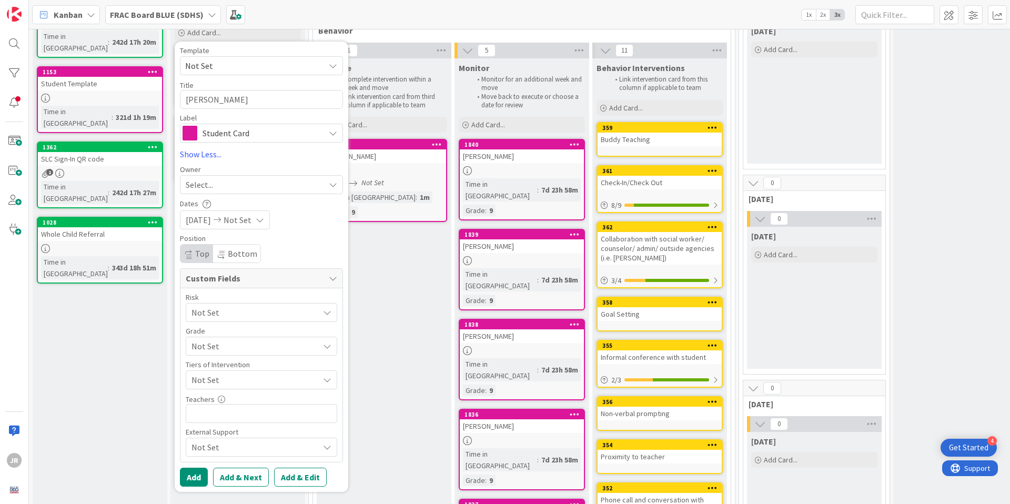
scroll to position [104, 0]
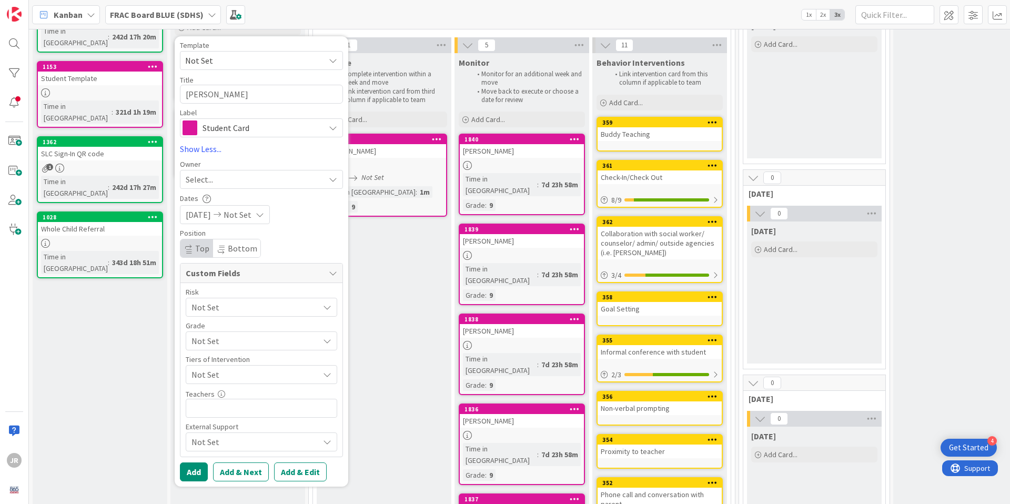
click at [281, 315] on span "Not Set" at bounding box center [252, 307] width 122 height 15
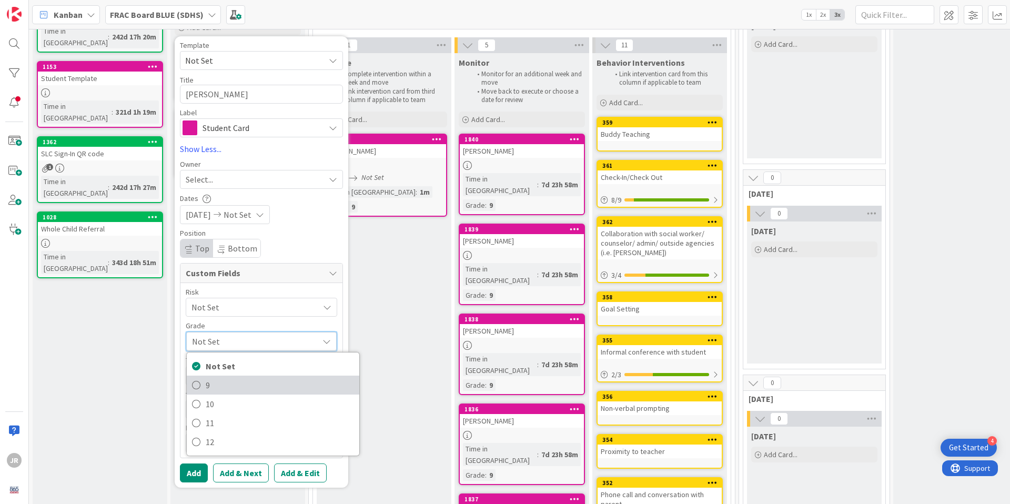
click at [258, 378] on span "9" at bounding box center [280, 385] width 148 height 16
type textarea "x"
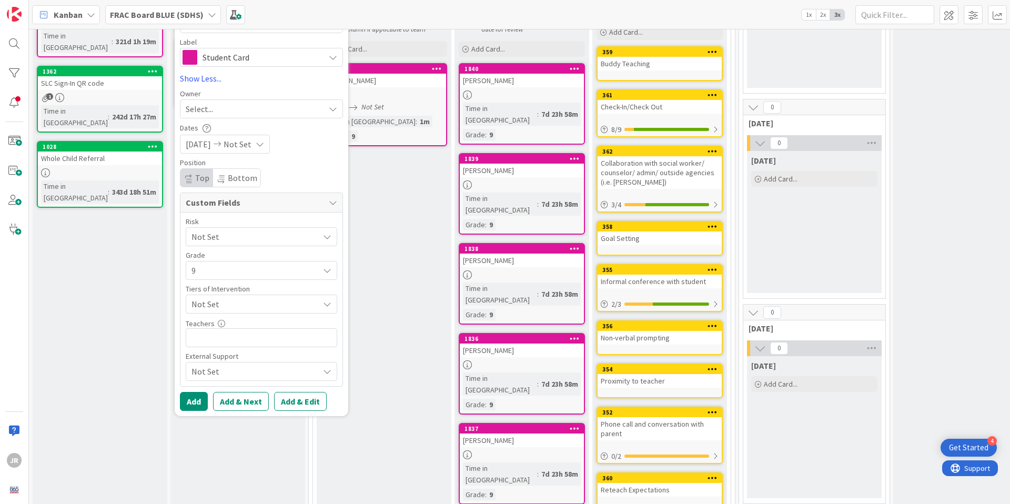
scroll to position [193, 0]
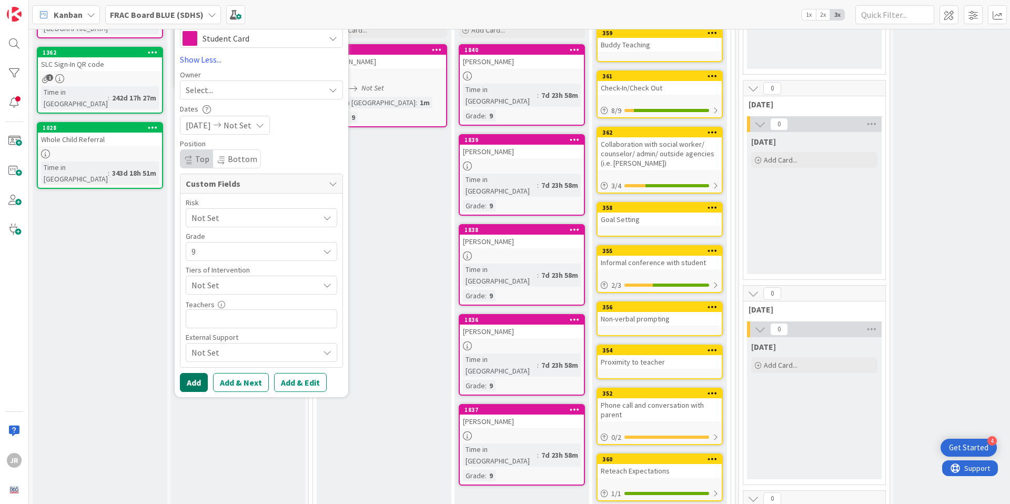
click at [188, 379] on button "Add" at bounding box center [194, 382] width 28 height 19
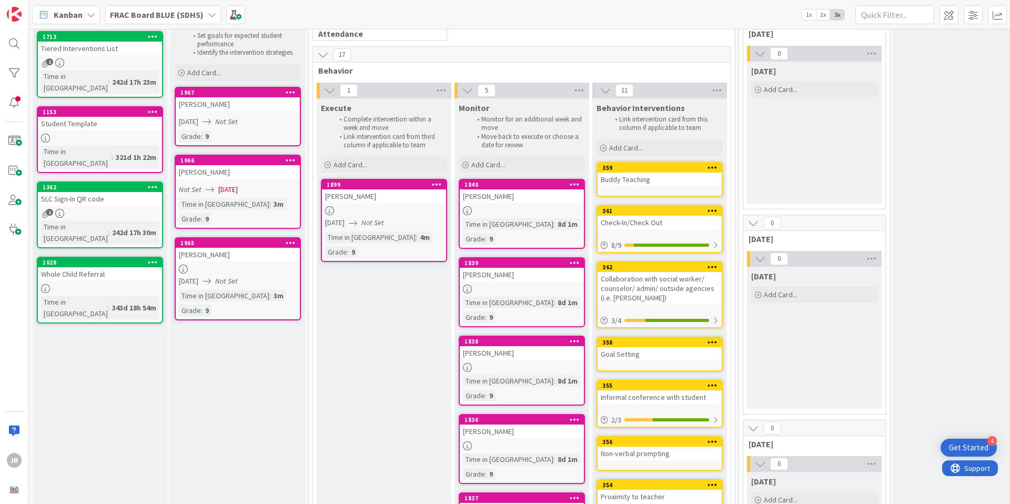
scroll to position [0, 0]
